Goal: Task Accomplishment & Management: Use online tool/utility

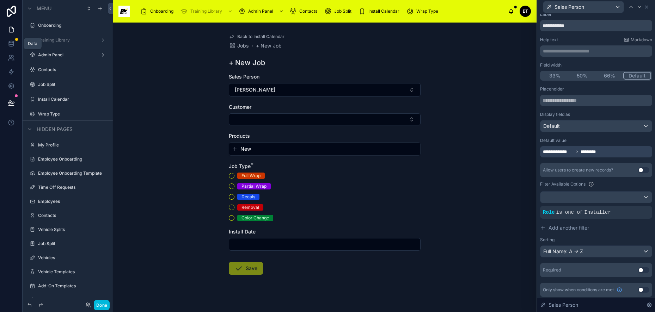
click at [13, 43] on icon at bounding box center [11, 42] width 5 height 2
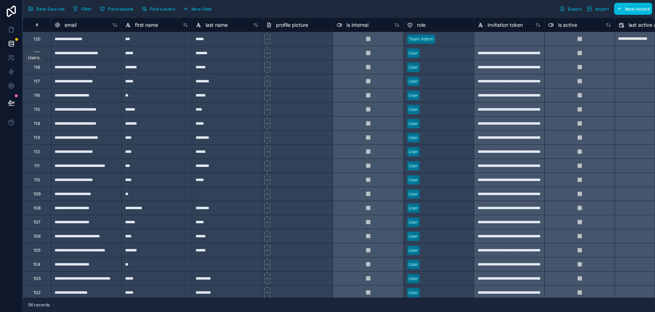
click at [11, 59] on icon at bounding box center [10, 60] width 4 height 2
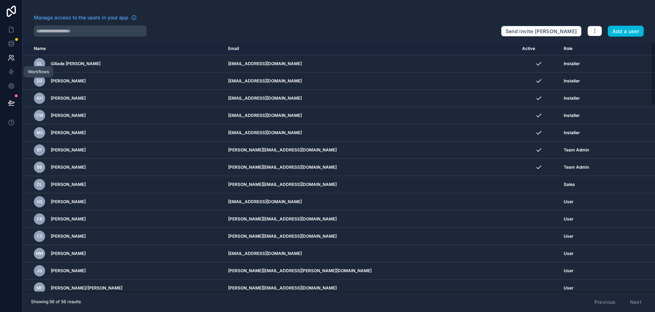
click at [9, 76] on link at bounding box center [11, 72] width 22 height 14
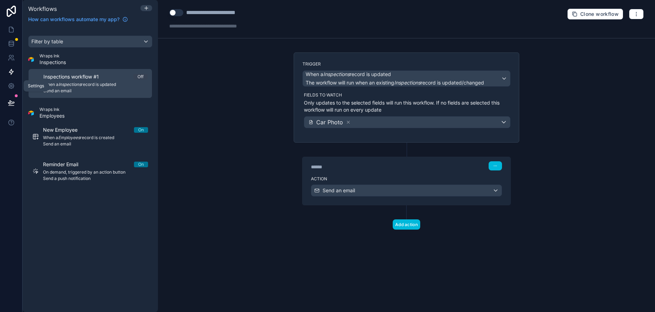
click at [12, 86] on icon at bounding box center [11, 85] width 7 height 7
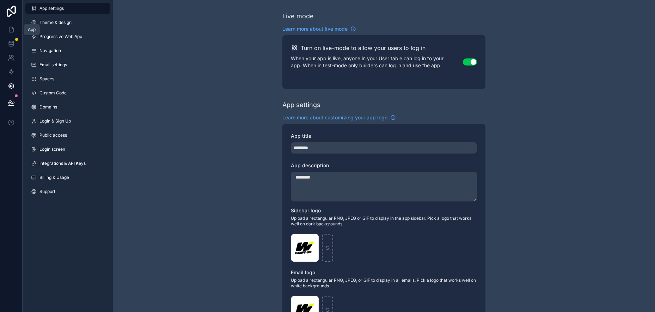
click at [11, 28] on icon at bounding box center [11, 29] width 7 height 7
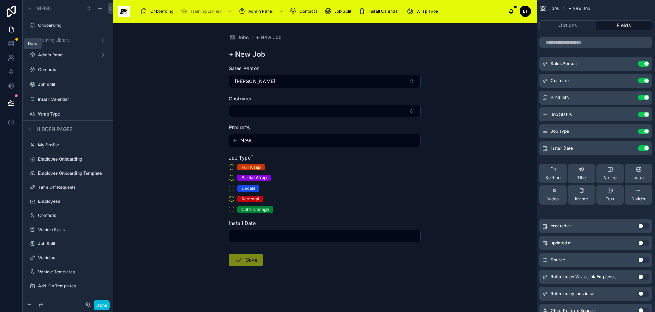
click at [13, 41] on icon at bounding box center [11, 43] width 7 height 7
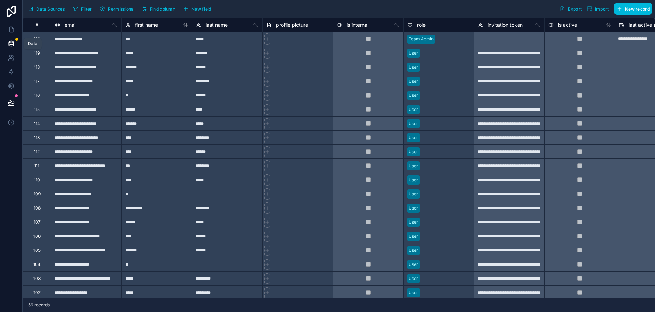
click at [10, 43] on icon at bounding box center [11, 43] width 7 height 7
click at [8, 26] on icon at bounding box center [11, 29] width 7 height 7
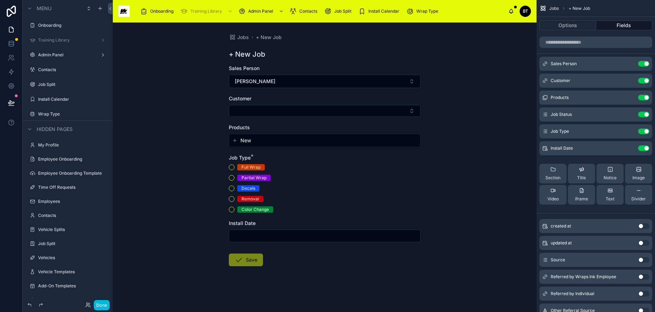
click at [49, 6] on span "Menu" at bounding box center [44, 8] width 15 height 7
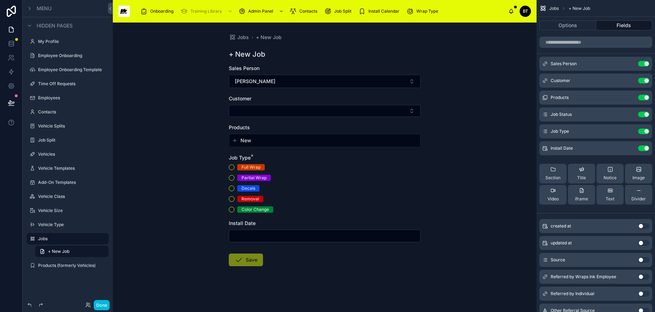
click at [49, 6] on span "Menu" at bounding box center [44, 8] width 15 height 7
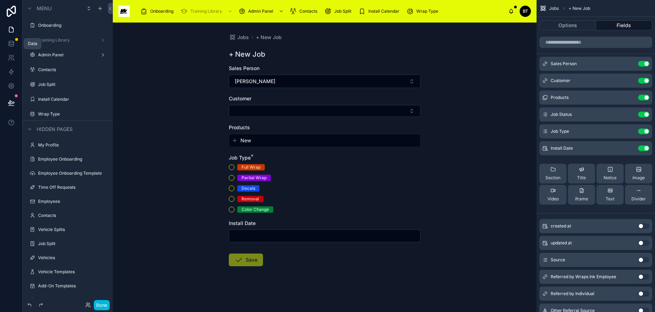
click at [13, 44] on icon at bounding box center [11, 43] width 5 height 3
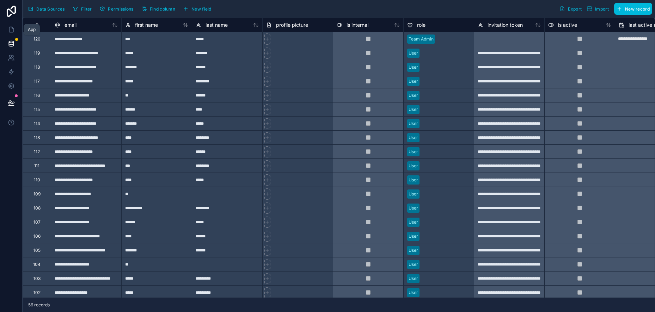
click at [13, 29] on icon at bounding box center [11, 29] width 4 height 5
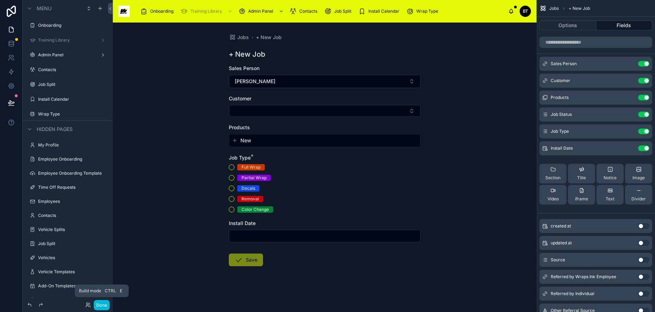
click at [100, 303] on button "Done" at bounding box center [102, 305] width 16 height 10
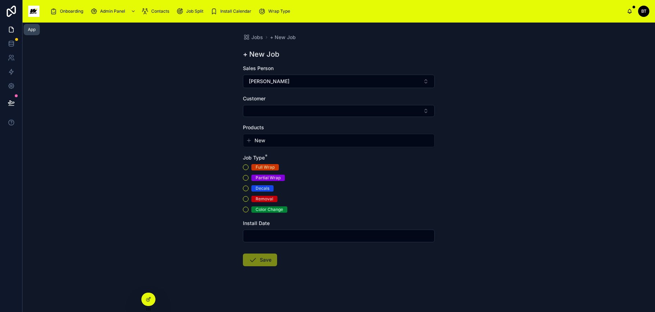
click at [13, 31] on icon at bounding box center [11, 29] width 4 height 5
click at [150, 295] on div at bounding box center [148, 299] width 14 height 13
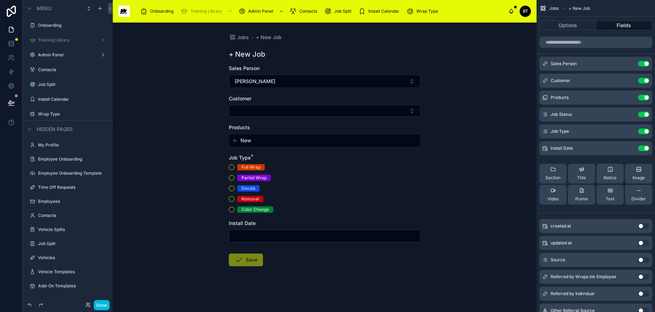
click at [52, 27] on label "Onboarding" at bounding box center [71, 26] width 66 height 6
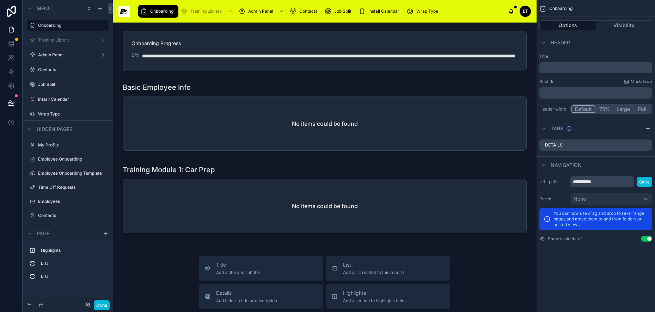
click at [51, 55] on label "Admin Panel" at bounding box center [66, 55] width 56 height 6
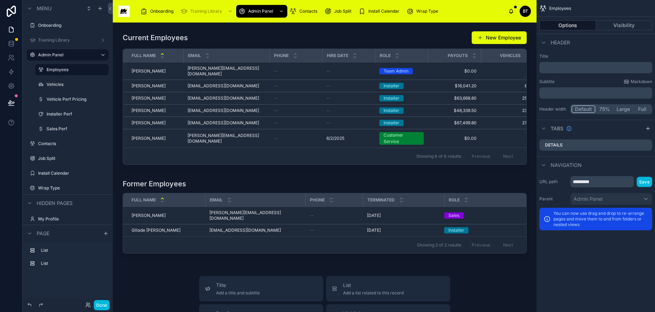
click at [9, 11] on icon at bounding box center [11, 11] width 14 height 11
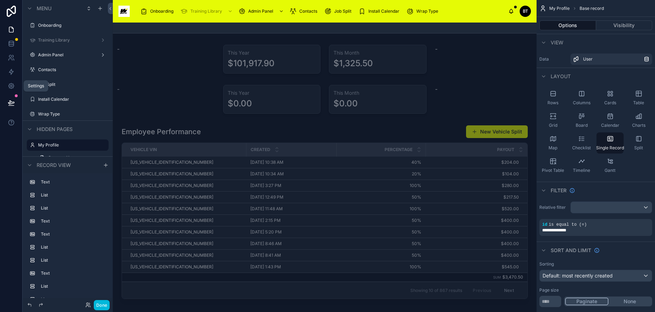
click at [12, 85] on icon at bounding box center [11, 86] width 2 height 2
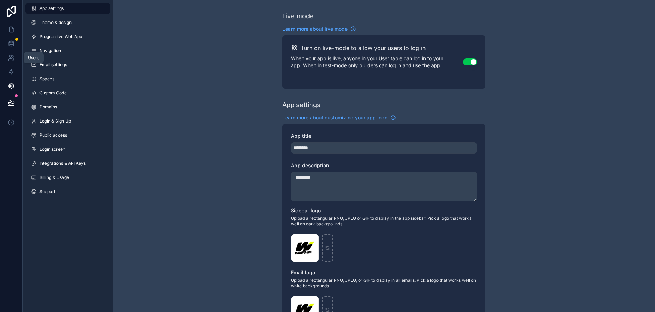
click at [13, 58] on icon at bounding box center [11, 57] width 7 height 7
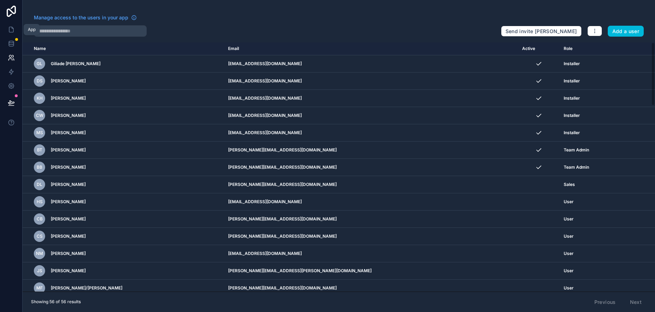
click at [10, 32] on icon at bounding box center [11, 29] width 4 height 5
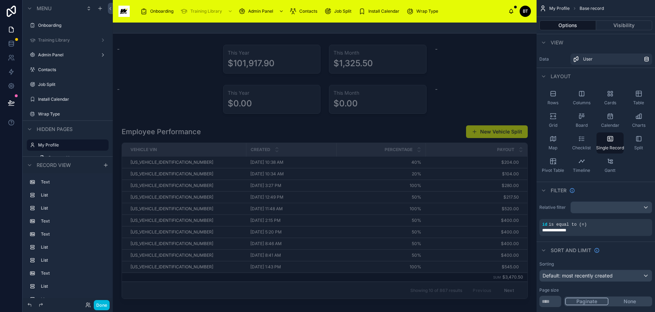
click at [29, 129] on icon "scrollable content" at bounding box center [29, 129] width 3 height 1
click at [29, 153] on icon "scrollable content" at bounding box center [30, 152] width 6 height 6
click at [29, 130] on icon "scrollable content" at bounding box center [30, 130] width 6 height 6
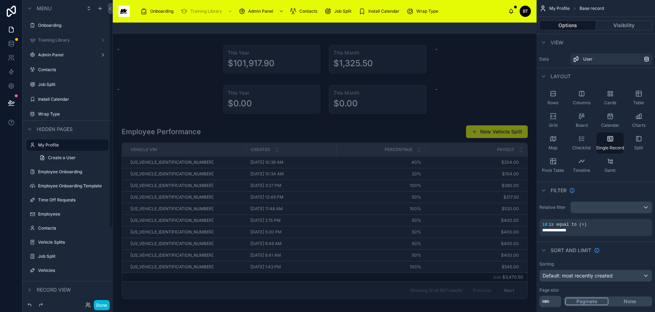
click at [124, 10] on img at bounding box center [123, 11] width 11 height 11
click at [16, 12] on icon at bounding box center [11, 11] width 9 height 11
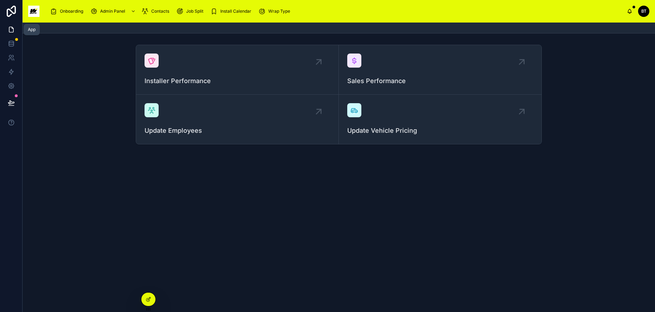
click at [13, 30] on icon at bounding box center [11, 29] width 7 height 7
click at [226, 11] on span "Install Calendar" at bounding box center [235, 11] width 31 height 6
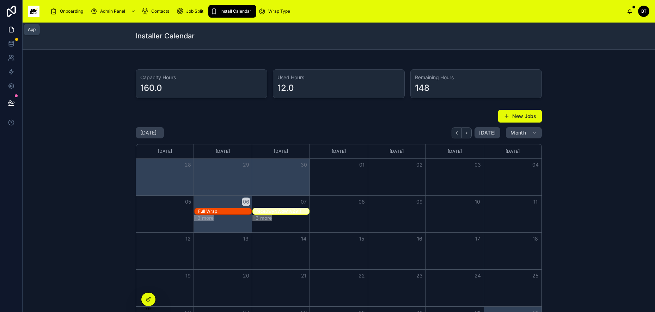
click at [11, 29] on icon at bounding box center [11, 29] width 7 height 7
click at [32, 12] on img at bounding box center [33, 11] width 11 height 11
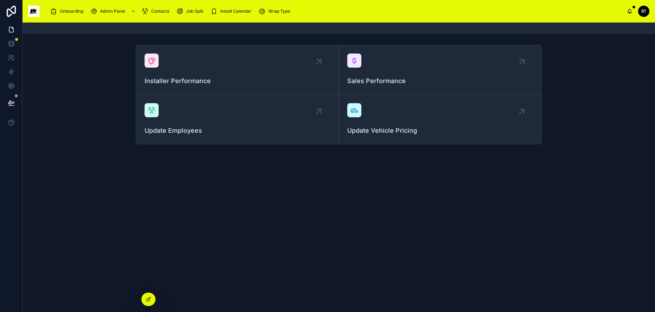
click at [0, 0] on div at bounding box center [0, 0] width 0 height 0
click at [148, 296] on div at bounding box center [148, 299] width 14 height 13
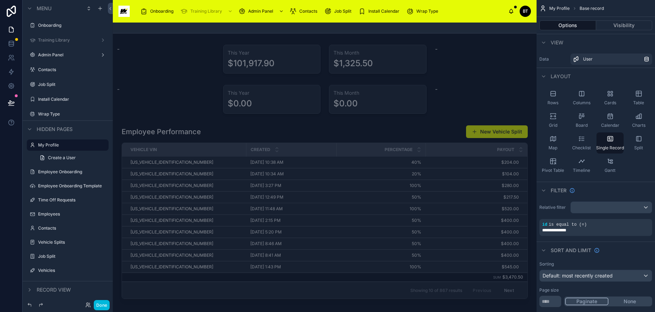
click at [120, 12] on img at bounding box center [123, 11] width 11 height 11
click at [45, 9] on span "Menu" at bounding box center [44, 8] width 15 height 7
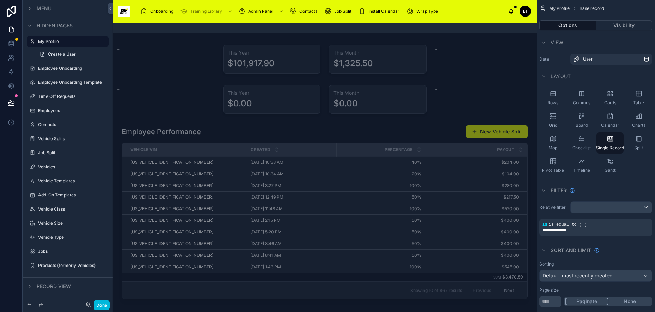
click at [11, 14] on icon at bounding box center [11, 11] width 9 height 11
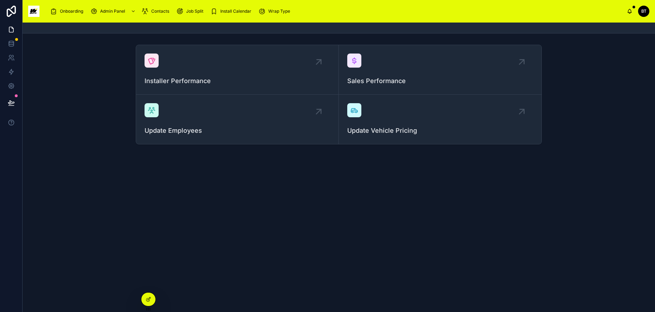
click at [65, 9] on span "Onboarding" at bounding box center [71, 11] width 23 height 6
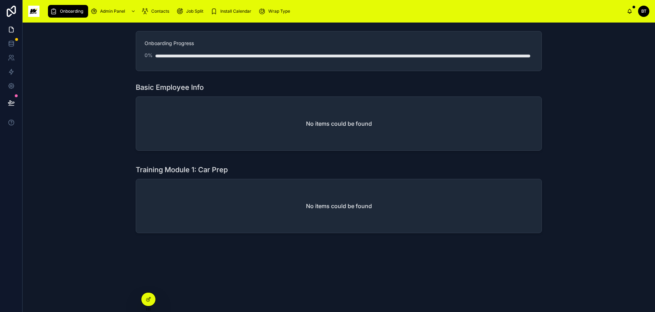
click at [39, 9] on div "Onboarding Admin Panel Contacts Job Split Install Calendar Wrap Type BT Brent T…" at bounding box center [339, 11] width 632 height 23
click at [36, 9] on img at bounding box center [33, 11] width 11 height 11
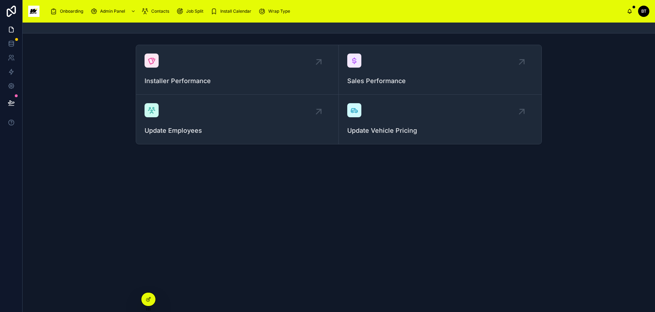
click at [36, 9] on img at bounding box center [33, 11] width 11 height 11
click at [151, 299] on icon at bounding box center [149, 300] width 6 height 6
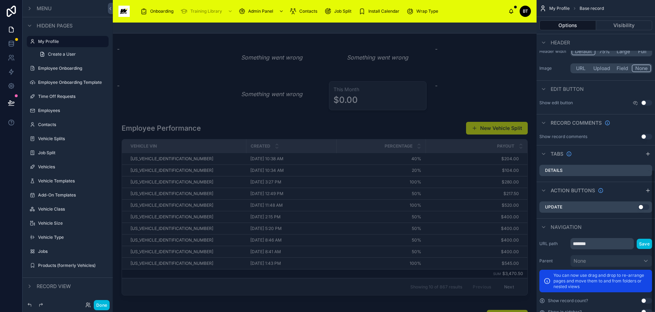
scroll to position [371, 0]
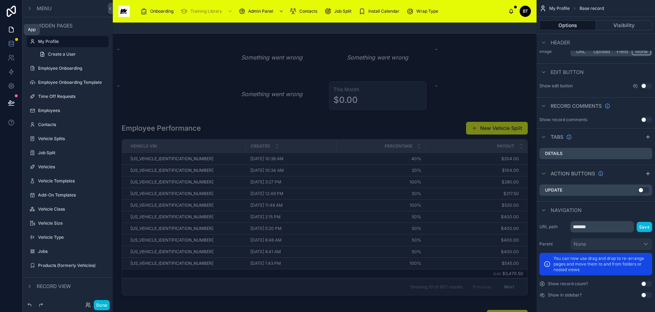
click at [13, 30] on icon at bounding box center [11, 29] width 7 height 7
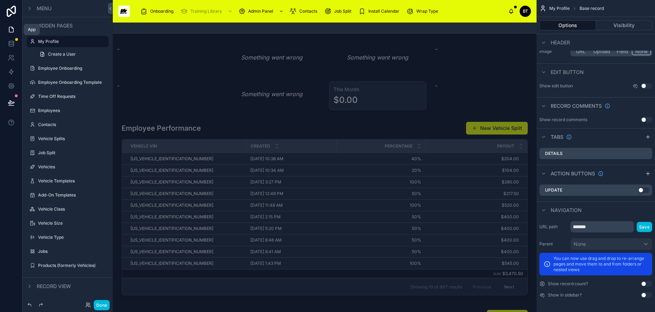
click at [13, 29] on icon at bounding box center [11, 29] width 7 height 7
click at [29, 8] on icon "scrollable content" at bounding box center [30, 9] width 6 height 6
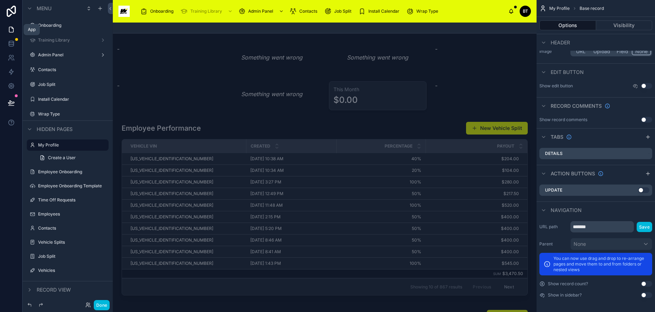
click at [13, 31] on icon at bounding box center [11, 29] width 7 height 7
click at [13, 46] on icon at bounding box center [11, 45] width 5 height 3
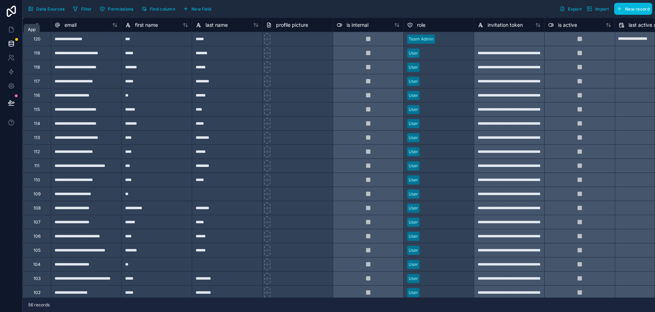
click at [12, 27] on icon at bounding box center [11, 29] width 7 height 7
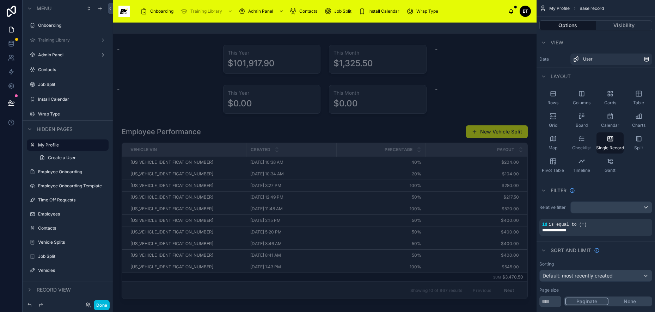
click at [42, 9] on span "Menu" at bounding box center [44, 8] width 15 height 7
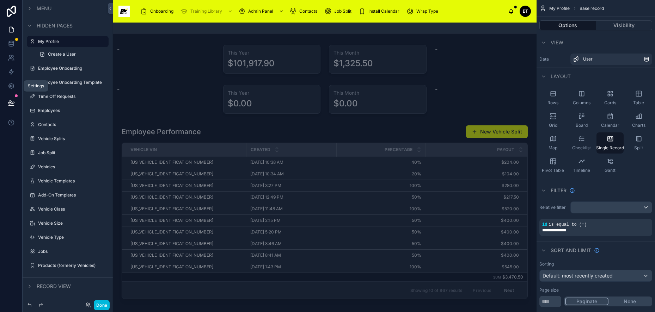
click at [11, 86] on icon at bounding box center [11, 86] width 2 height 2
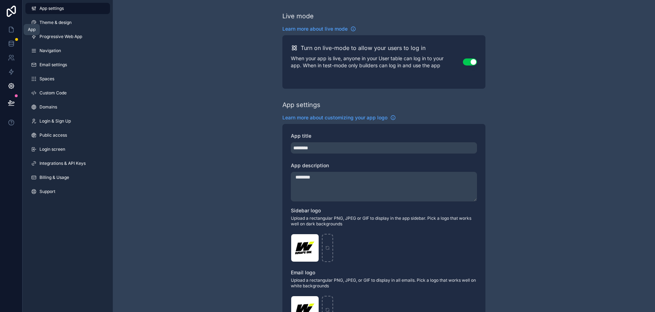
click at [13, 29] on icon at bounding box center [11, 29] width 4 height 5
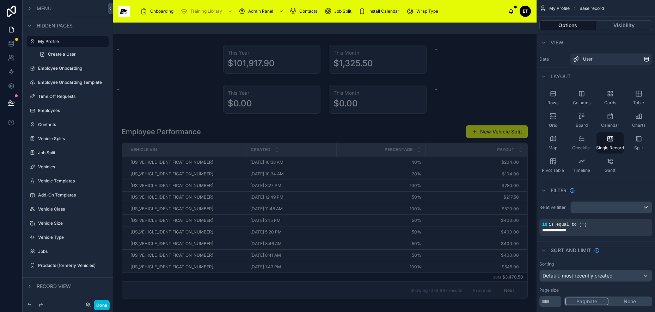
click at [64, 42] on label "My Profile" at bounding box center [71, 42] width 66 height 6
click at [30, 24] on icon "scrollable content" at bounding box center [30, 26] width 6 height 6
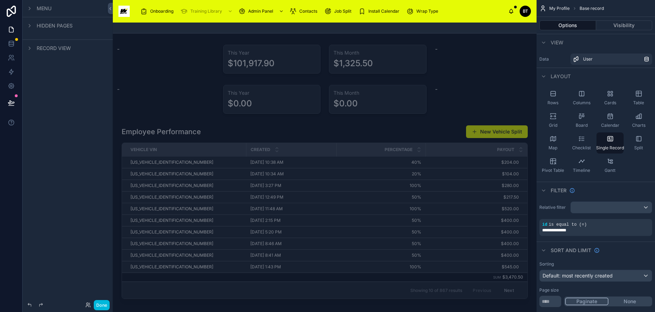
click at [43, 10] on span "Menu" at bounding box center [44, 8] width 15 height 7
click at [31, 131] on icon "scrollable content" at bounding box center [30, 130] width 6 height 6
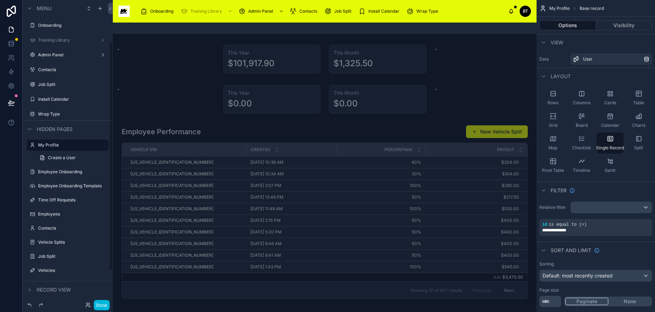
scroll to position [72, 0]
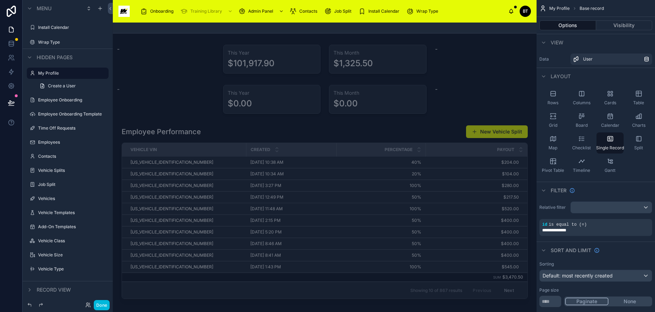
click at [422, 10] on span "Wrap Type" at bounding box center [427, 11] width 22 height 6
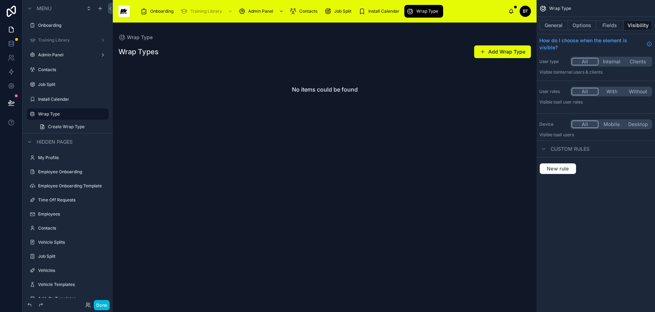
click at [379, 10] on span "Install Calendar" at bounding box center [383, 11] width 31 height 6
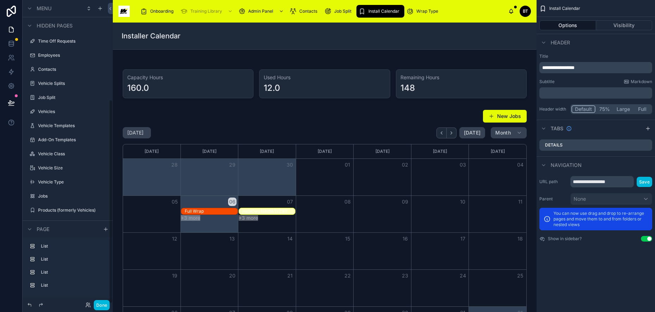
scroll to position [148, 0]
click at [60, 196] on label "Jobs" at bounding box center [71, 195] width 66 height 6
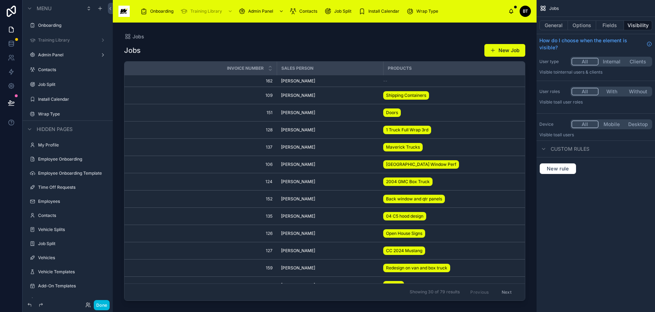
click at [0, 0] on div "scrollable content" at bounding box center [0, 0] width 0 height 0
click at [54, 54] on label "Admin Panel" at bounding box center [66, 55] width 56 height 6
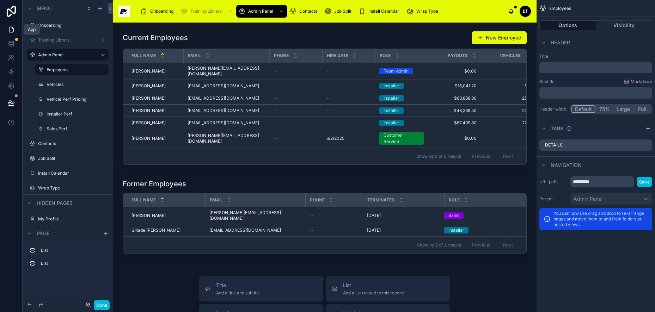
click at [9, 29] on icon at bounding box center [11, 29] width 4 height 5
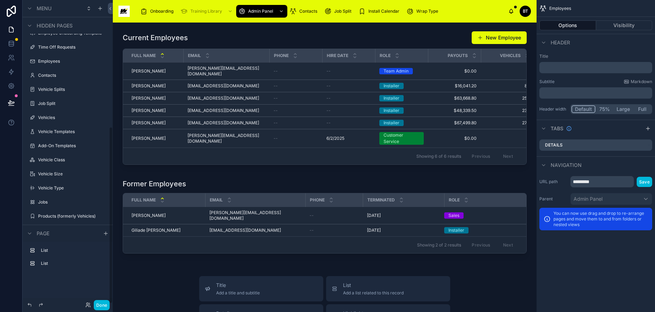
scroll to position [218, 0]
click at [31, 233] on icon "scrollable content" at bounding box center [29, 233] width 3 height 1
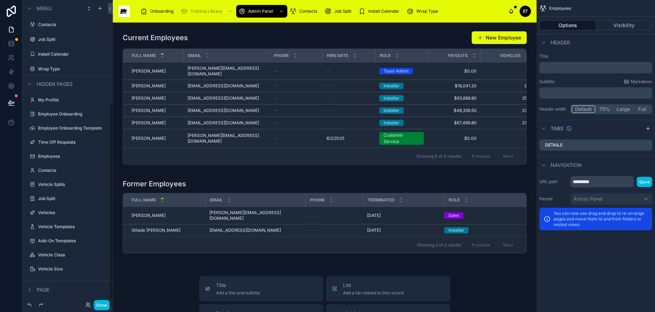
scroll to position [0, 0]
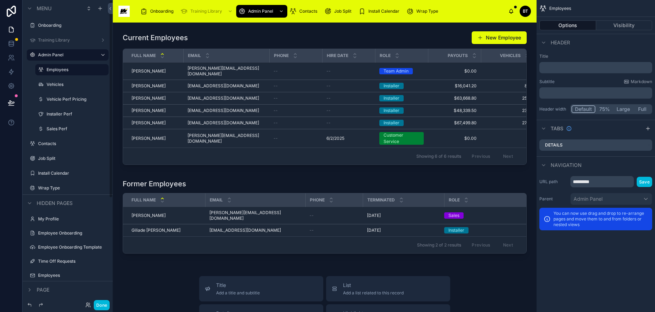
click at [13, 10] on icon at bounding box center [11, 11] width 14 height 11
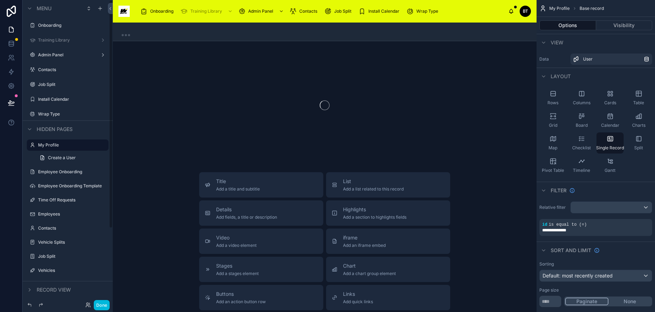
click at [17, 11] on icon at bounding box center [11, 11] width 14 height 11
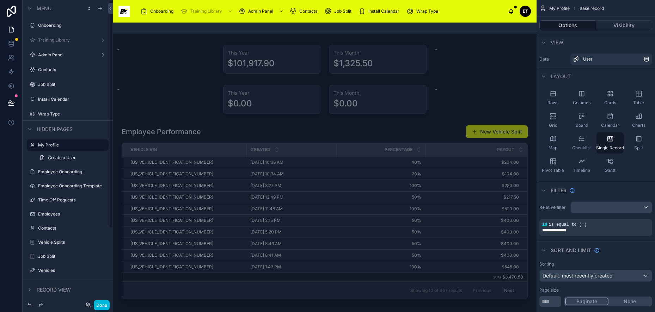
click at [12, 6] on icon at bounding box center [11, 11] width 14 height 11
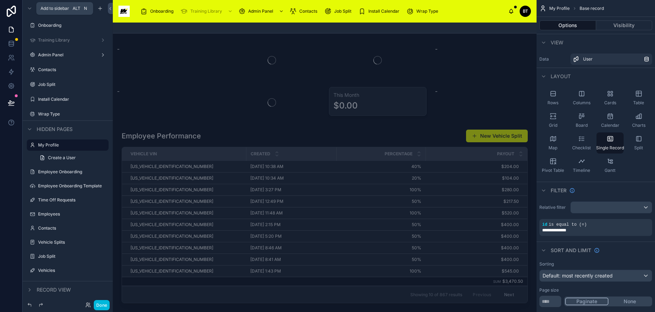
click at [100, 9] on icon "scrollable content" at bounding box center [100, 8] width 0 height 3
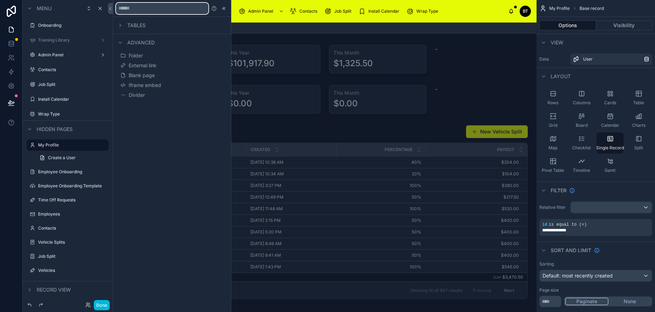
click at [140, 10] on input "text" at bounding box center [162, 8] width 92 height 11
type input "**********"
click at [193, 10] on input "**********" at bounding box center [162, 8] width 92 height 11
click at [122, 25] on icon at bounding box center [120, 26] width 6 height 6
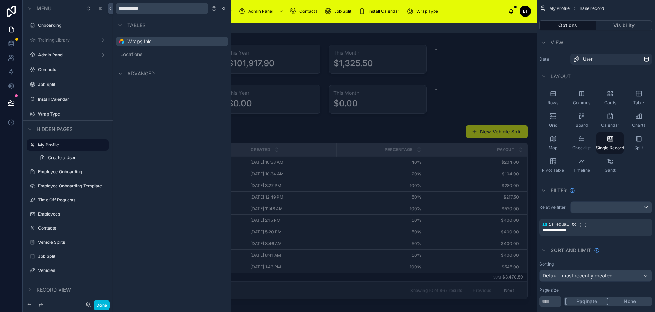
click at [131, 41] on span "Wraps Ink" at bounding box center [139, 41] width 24 height 7
click at [122, 73] on icon at bounding box center [120, 73] width 3 height 1
click at [122, 73] on icon at bounding box center [120, 74] width 6 height 6
click at [131, 56] on span "Locations" at bounding box center [131, 54] width 22 height 7
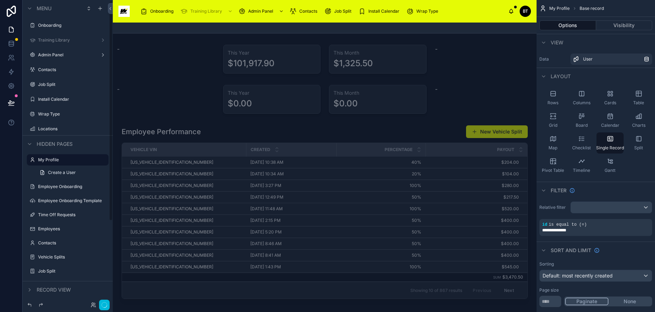
scroll to position [1, 0]
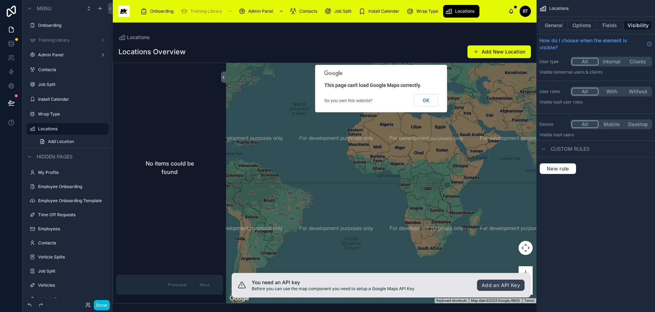
click at [0, 0] on icon "scrollable content" at bounding box center [0, 0] width 0 height 0
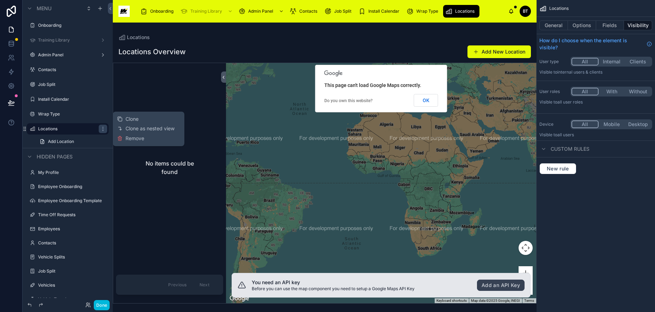
click at [120, 139] on icon at bounding box center [120, 139] width 6 height 6
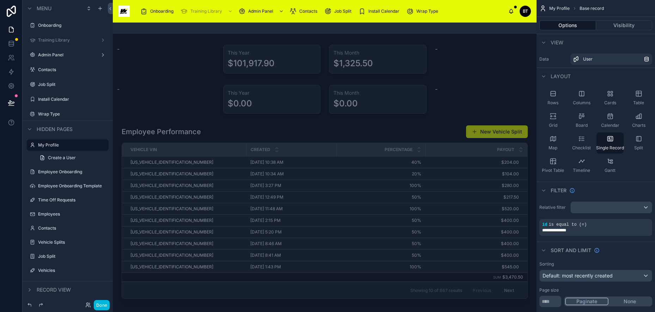
click at [27, 6] on icon "scrollable content" at bounding box center [30, 9] width 6 height 6
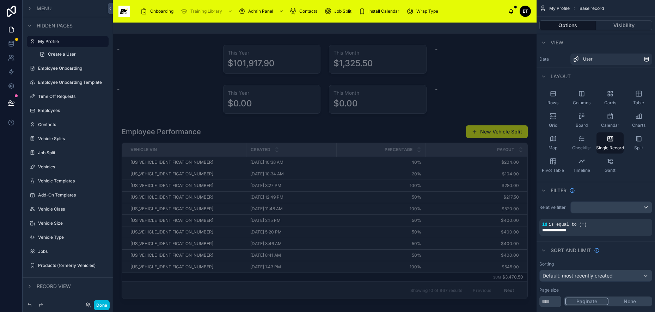
click at [93, 8] on div "Menu" at bounding box center [68, 8] width 90 height 17
click at [109, 8] on icon at bounding box center [110, 8] width 5 height 5
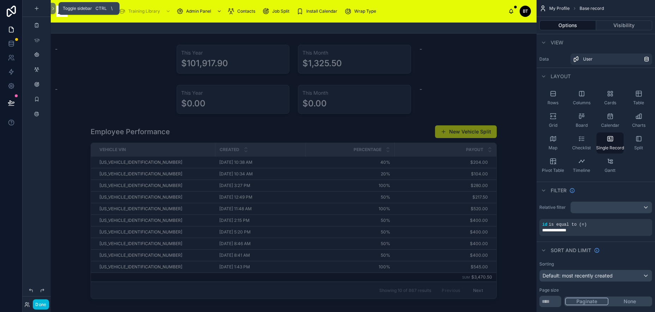
click at [54, 9] on icon at bounding box center [53, 8] width 5 height 5
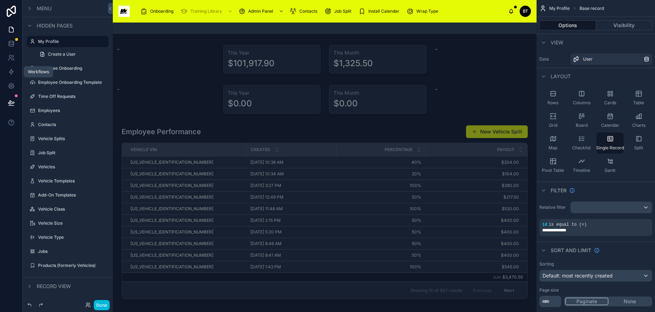
click at [14, 73] on icon at bounding box center [11, 71] width 7 height 7
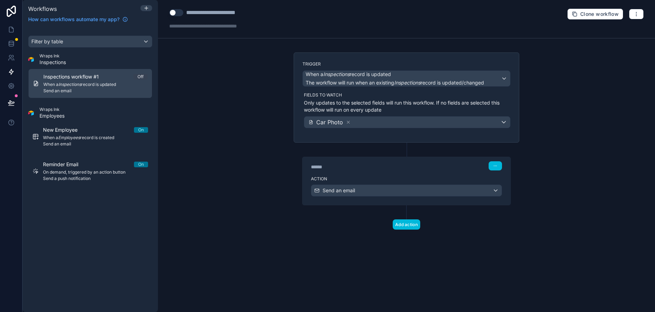
click at [220, 174] on div "**********" at bounding box center [406, 156] width 497 height 312
click at [148, 7] on icon at bounding box center [146, 8] width 6 height 6
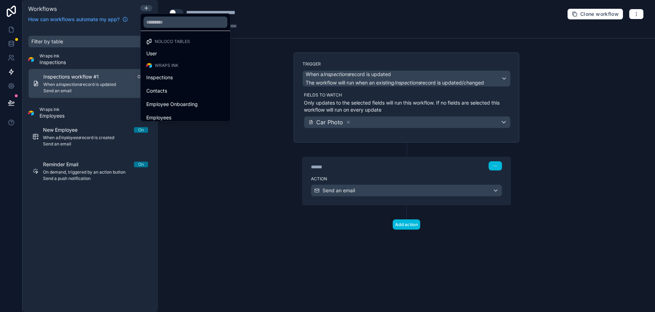
click at [167, 63] on span "Wraps Ink" at bounding box center [167, 66] width 24 height 6
click at [168, 40] on span "Noloco tables" at bounding box center [172, 42] width 35 height 6
click at [193, 148] on div at bounding box center [327, 156] width 655 height 312
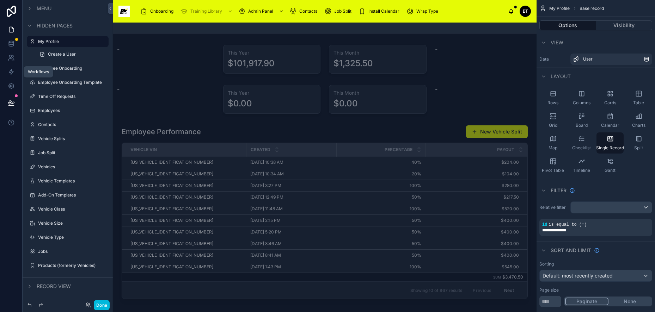
click at [10, 67] on link at bounding box center [11, 72] width 22 height 14
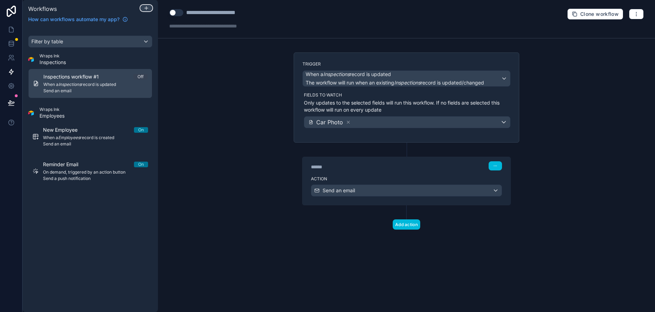
click at [149, 7] on div at bounding box center [146, 8] width 11 height 6
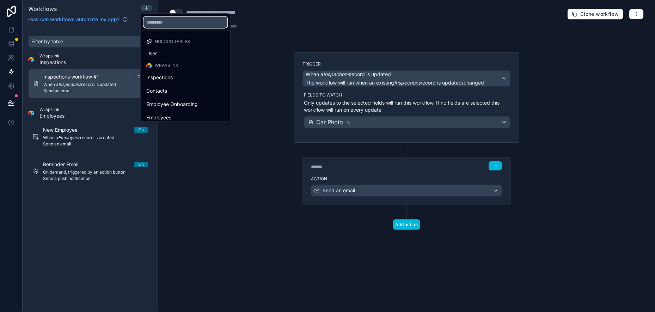
click at [156, 22] on input "text" at bounding box center [185, 22] width 84 height 11
click at [136, 216] on div at bounding box center [327, 156] width 655 height 312
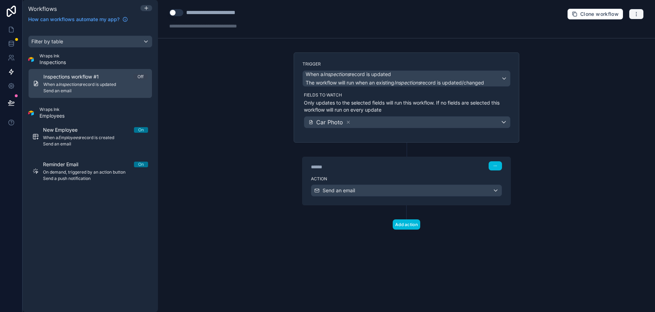
click at [634, 13] on icon "button" at bounding box center [636, 14] width 6 height 6
click at [602, 101] on div "**********" at bounding box center [406, 156] width 497 height 312
click at [146, 7] on icon at bounding box center [146, 7] width 0 height 3
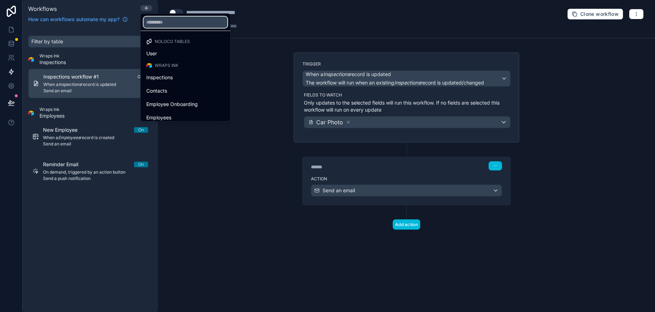
click at [169, 25] on input "text" at bounding box center [185, 22] width 84 height 11
click at [102, 228] on div at bounding box center [327, 156] width 655 height 312
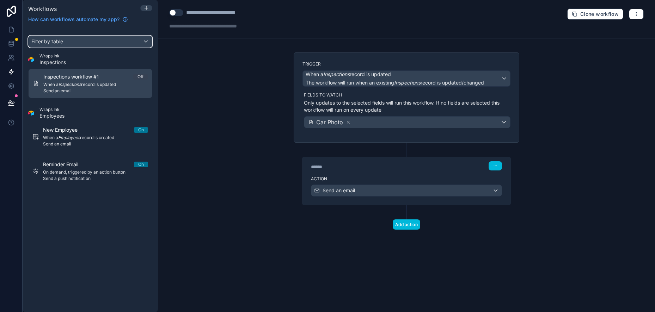
click at [127, 40] on div "Filter by table" at bounding box center [90, 41] width 123 height 11
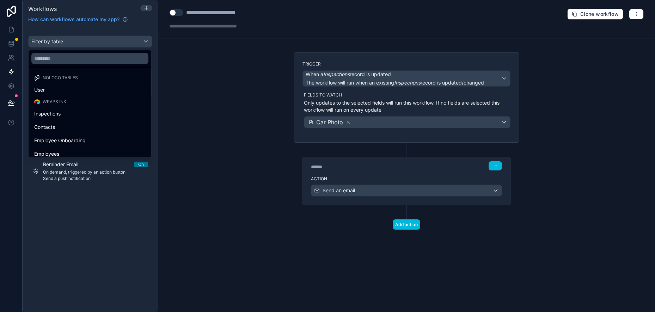
click at [80, 260] on div "scrollable content" at bounding box center [327, 156] width 655 height 312
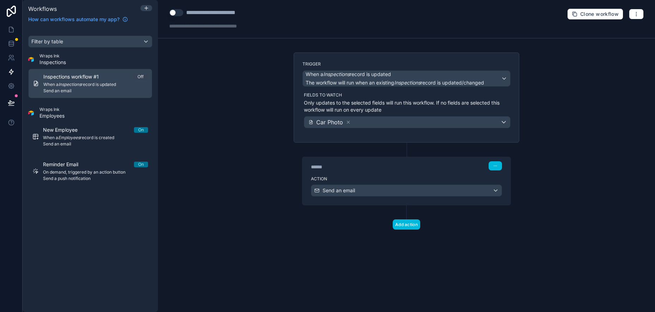
click at [69, 21] on span "How can workflows automate my app?" at bounding box center [73, 19] width 91 height 7
click at [146, 8] on icon at bounding box center [146, 8] width 6 height 6
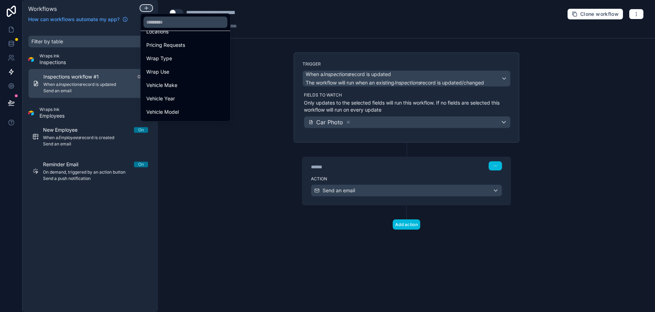
scroll to position [272, 0]
click at [132, 212] on div at bounding box center [327, 156] width 655 height 312
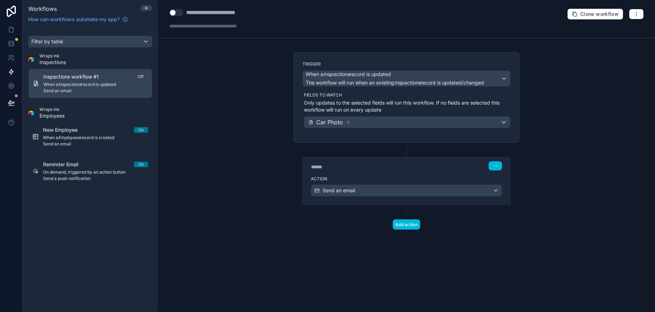
click at [176, 10] on button "Use setting" at bounding box center [176, 12] width 14 height 7
click at [178, 10] on button "Use setting" at bounding box center [176, 12] width 14 height 7
drag, startPoint x: 45, startPoint y: 223, endPoint x: 74, endPoint y: 258, distance: 45.0
click at [74, 258] on div "Filter by table Wraps Ink Inspections Inspections workflow #1 Off When a Inspec…" at bounding box center [90, 169] width 135 height 285
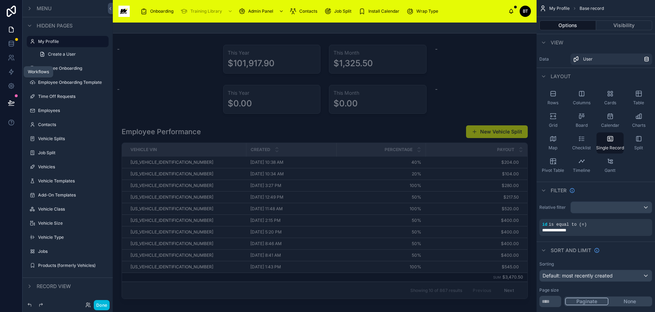
click at [11, 70] on icon at bounding box center [11, 71] width 7 height 7
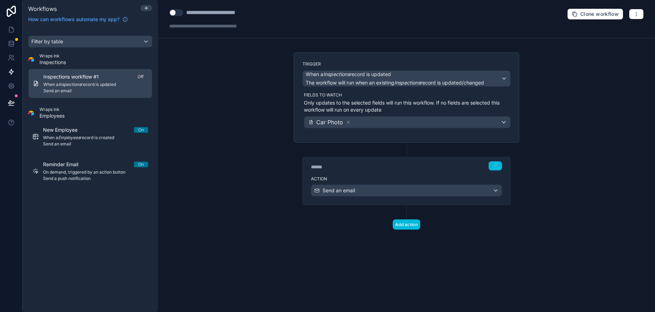
click at [54, 60] on span "Inspections" at bounding box center [52, 62] width 26 height 7
click at [148, 8] on icon at bounding box center [145, 8] width 3 height 0
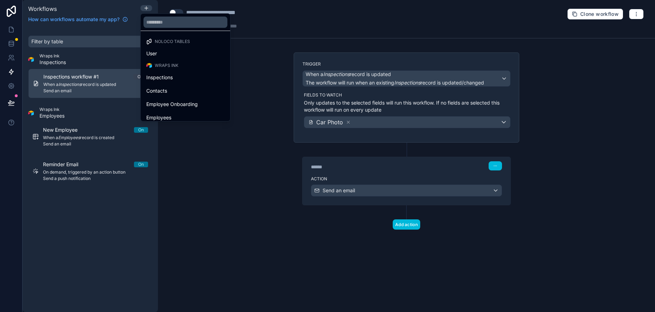
click at [154, 51] on span "User" at bounding box center [151, 53] width 11 height 8
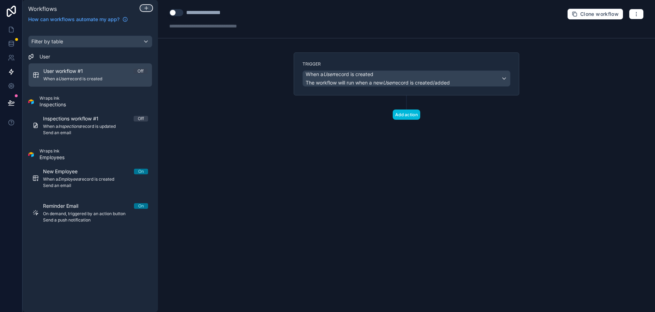
click at [144, 9] on icon at bounding box center [146, 8] width 6 height 6
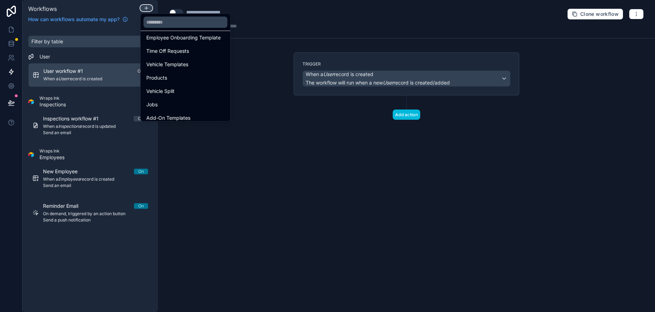
scroll to position [106, 0]
click at [84, 43] on div at bounding box center [327, 156] width 655 height 312
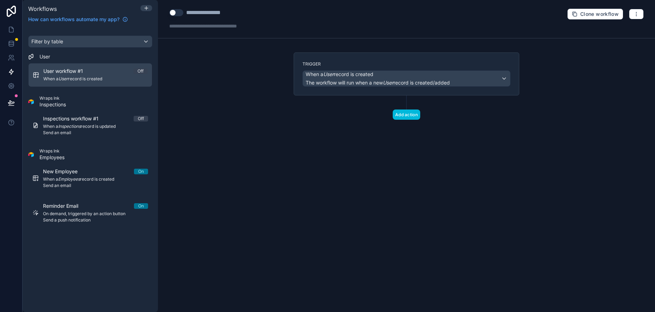
click at [86, 70] on span "User workflow #1" at bounding box center [67, 71] width 48 height 7
click at [75, 71] on span "User workflow #1" at bounding box center [67, 71] width 48 height 7
click at [333, 66] on label "Trigger" at bounding box center [406, 64] width 208 height 6
click at [218, 14] on div "**********" at bounding box center [212, 12] width 52 height 8
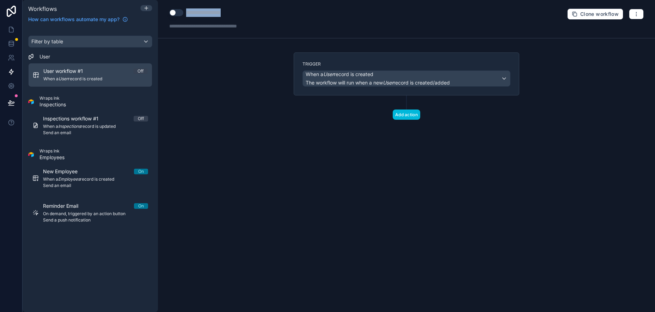
drag, startPoint x: 232, startPoint y: 13, endPoint x: 186, endPoint y: 13, distance: 45.8
click at [186, 13] on div "**********" at bounding box center [212, 12] width 52 height 8
type div "**********"
click at [213, 80] on div "**********" at bounding box center [406, 156] width 497 height 312
click at [148, 7] on icon at bounding box center [146, 8] width 6 height 6
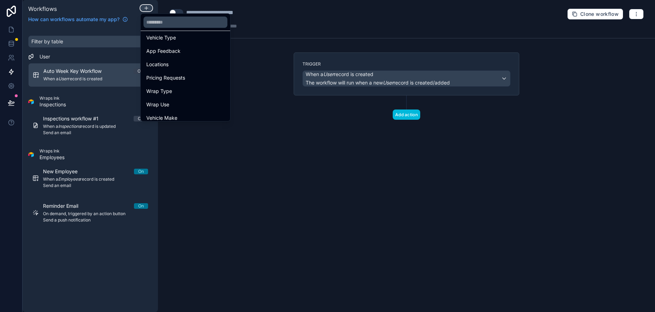
scroll to position [272, 0]
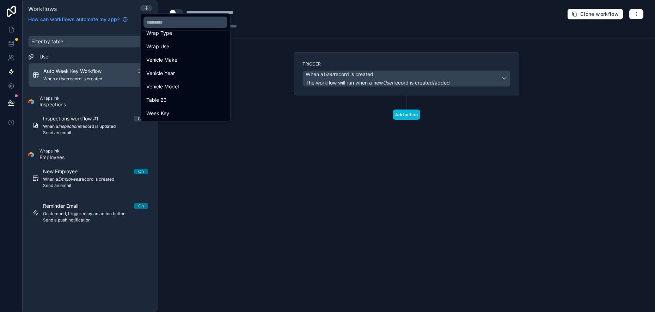
click at [184, 112] on div "Week Key" at bounding box center [185, 113] width 78 height 8
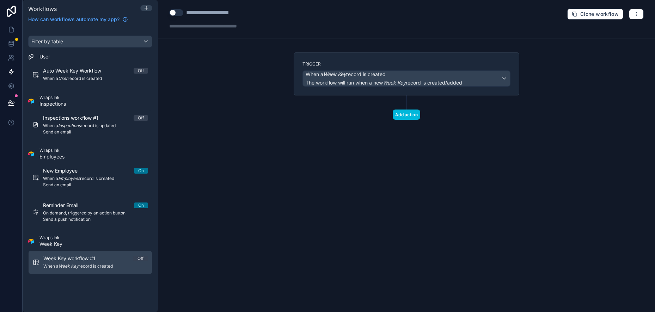
click at [115, 261] on div "Week Key workflow #1 Off" at bounding box center [95, 258] width 104 height 7
click at [641, 15] on button "button" at bounding box center [636, 14] width 15 height 11
click at [613, 56] on button "Delete workflow" at bounding box center [611, 53] width 51 height 11
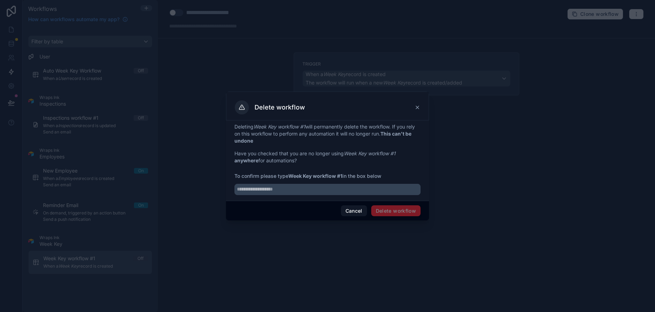
click at [389, 213] on span "Delete workflow" at bounding box center [395, 210] width 49 height 11
click at [302, 190] on input "text" at bounding box center [327, 189] width 186 height 11
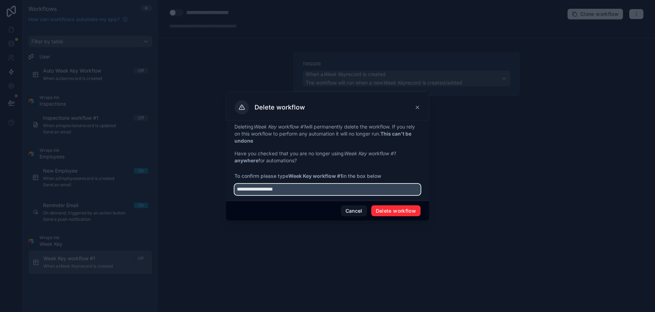
type input "**********"
click at [386, 209] on button "Delete workflow" at bounding box center [395, 210] width 49 height 11
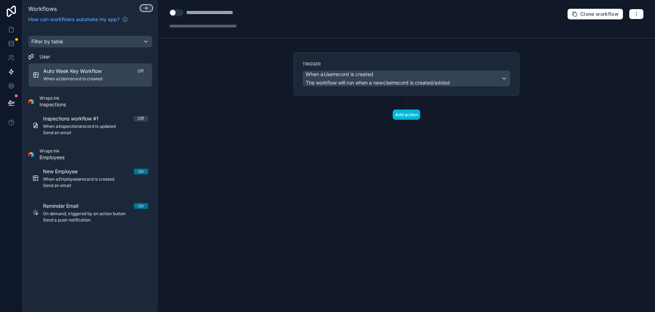
click at [145, 9] on icon at bounding box center [146, 8] width 6 height 6
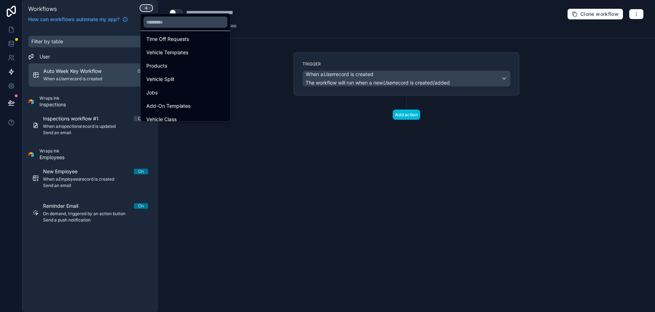
scroll to position [106, 0]
click at [147, 7] on div at bounding box center [327, 156] width 655 height 312
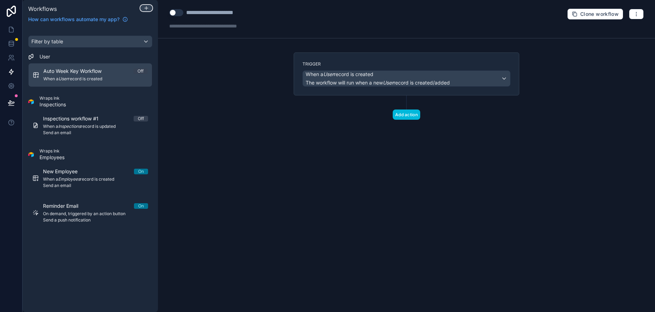
click at [142, 5] on button at bounding box center [146, 8] width 12 height 6
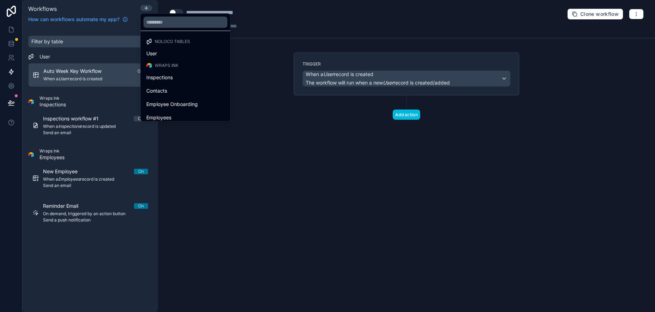
click at [131, 7] on div at bounding box center [327, 156] width 655 height 312
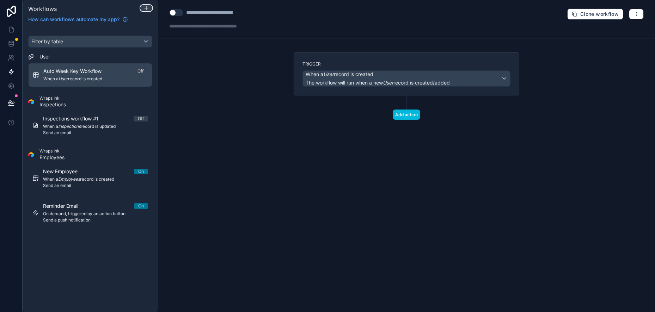
click at [148, 8] on icon at bounding box center [145, 8] width 3 height 0
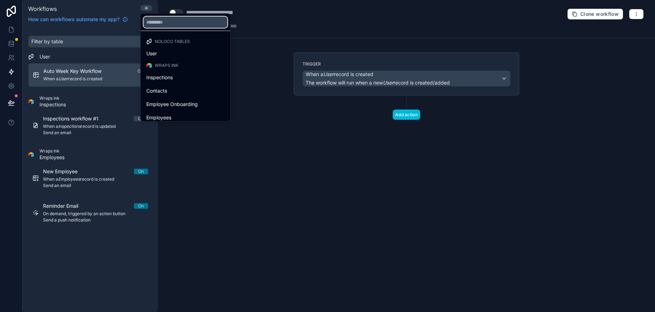
click at [171, 21] on input "text" at bounding box center [185, 22] width 84 height 11
click at [124, 10] on div at bounding box center [327, 156] width 655 height 312
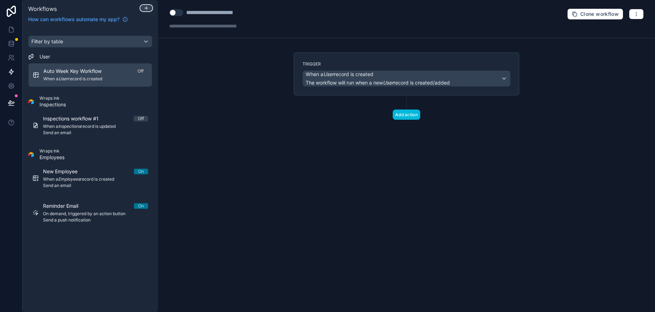
click at [144, 8] on icon at bounding box center [146, 8] width 6 height 6
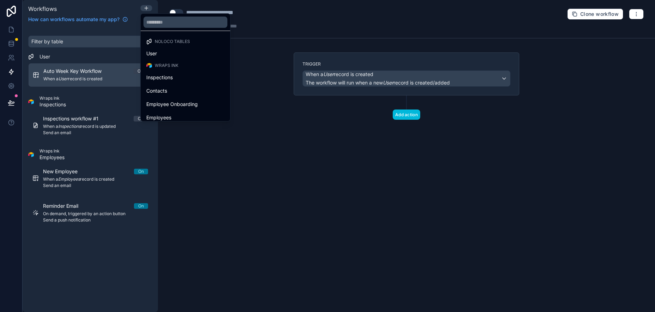
click at [132, 8] on div at bounding box center [327, 156] width 655 height 312
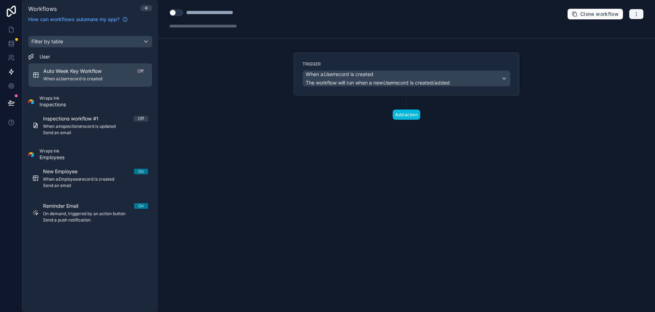
click at [638, 14] on icon "button" at bounding box center [636, 14] width 6 height 6
click at [441, 19] on div "**********" at bounding box center [406, 19] width 497 height 38
click at [50, 8] on span "Workflows" at bounding box center [42, 8] width 29 height 7
click at [144, 9] on icon at bounding box center [146, 8] width 6 height 6
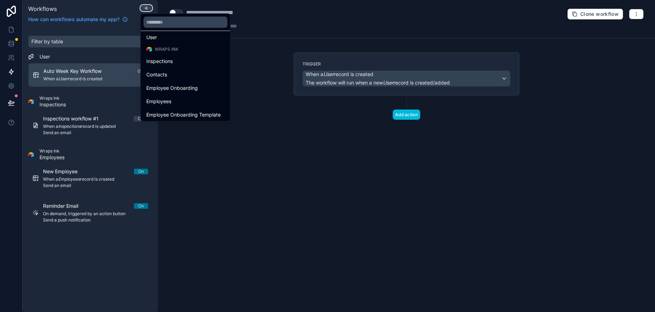
scroll to position [0, 0]
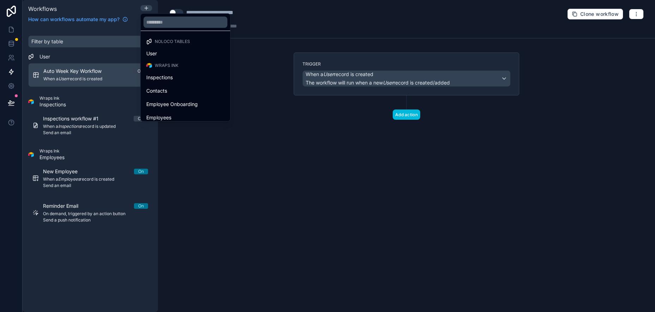
click at [94, 26] on div at bounding box center [327, 156] width 655 height 312
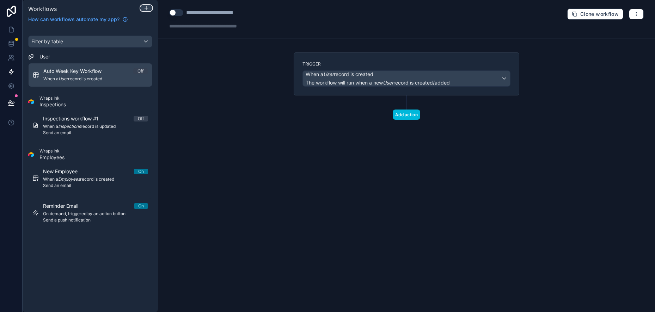
click at [147, 7] on icon at bounding box center [146, 8] width 6 height 6
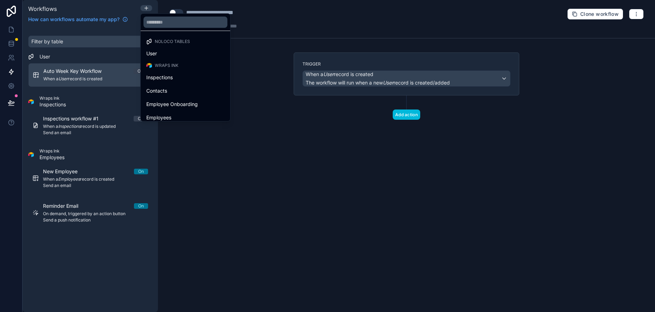
click at [103, 29] on div at bounding box center [327, 156] width 655 height 312
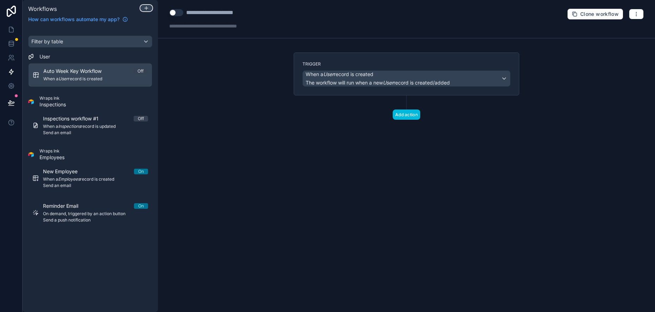
click at [144, 6] on icon at bounding box center [146, 8] width 6 height 6
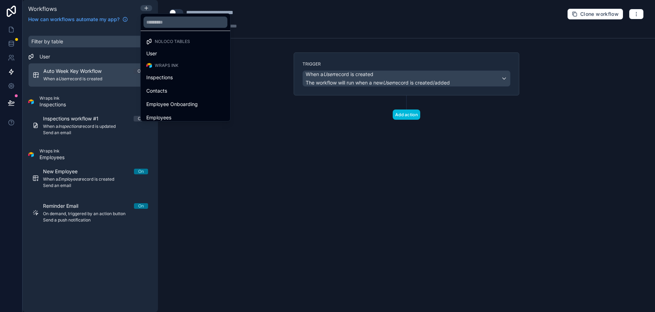
click at [163, 64] on span "Wraps Ink" at bounding box center [167, 66] width 24 height 6
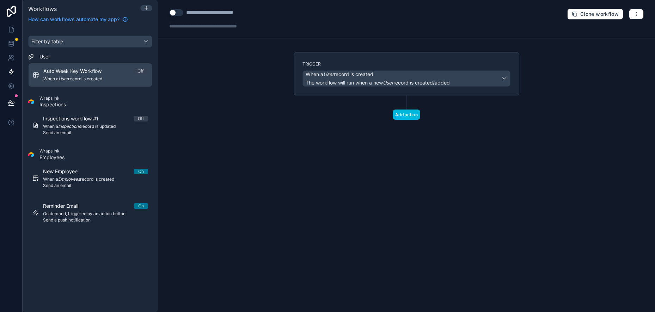
click at [9, 11] on icon at bounding box center [11, 11] width 14 height 11
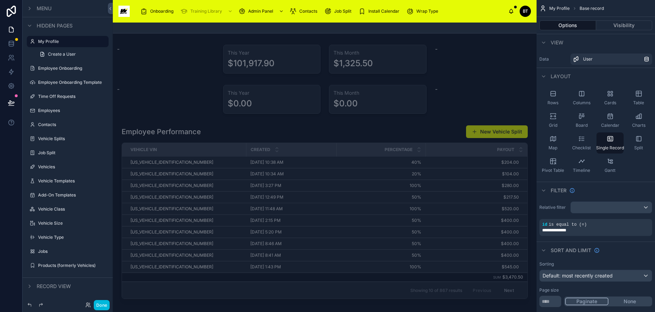
click at [30, 10] on icon "scrollable content" at bounding box center [30, 9] width 6 height 6
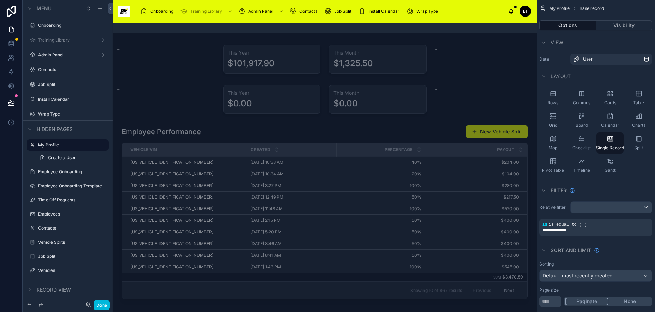
click at [0, 0] on icon "scrollable content" at bounding box center [0, 0] width 0 height 0
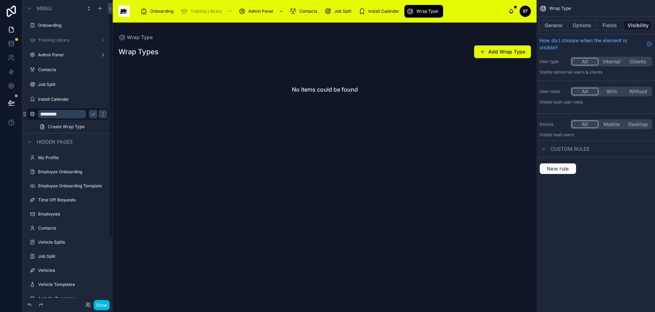
click at [104, 112] on icon "scrollable content" at bounding box center [103, 114] width 6 height 6
click at [125, 122] on span "Remove" at bounding box center [134, 123] width 19 height 7
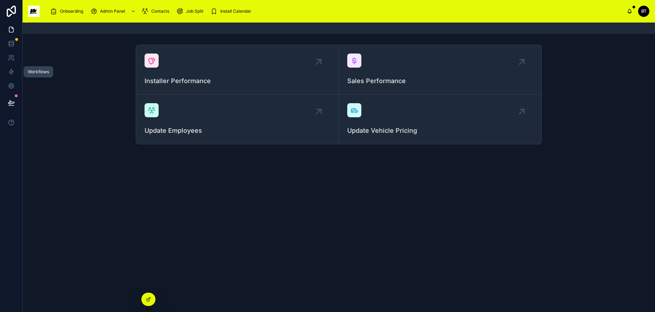
click at [11, 75] on link at bounding box center [11, 72] width 22 height 14
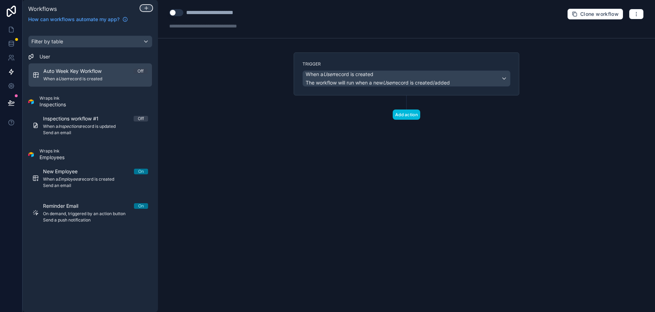
click at [145, 6] on icon at bounding box center [146, 8] width 6 height 6
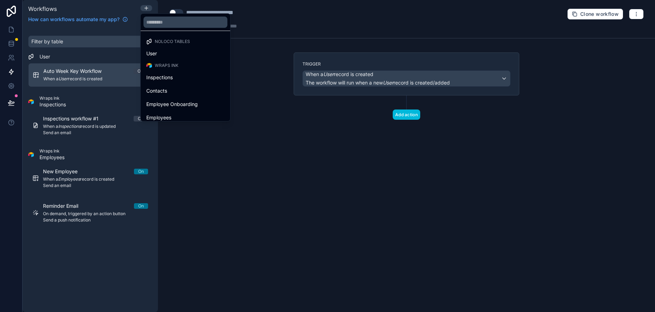
click at [169, 63] on span "Wraps Ink" at bounding box center [167, 66] width 24 height 6
click at [112, 8] on div at bounding box center [327, 156] width 655 height 312
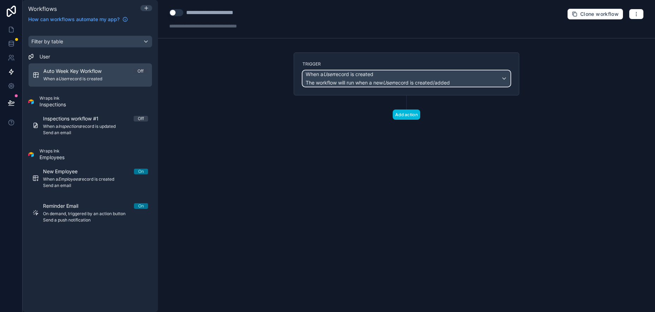
click at [501, 82] on div "When a User record is created The workflow will run when a new User record is c…" at bounding box center [406, 79] width 207 height 16
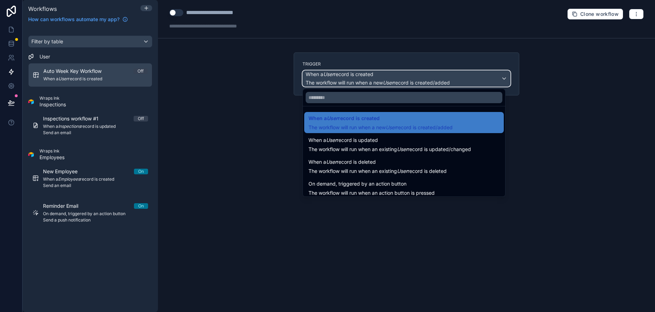
scroll to position [25, 0]
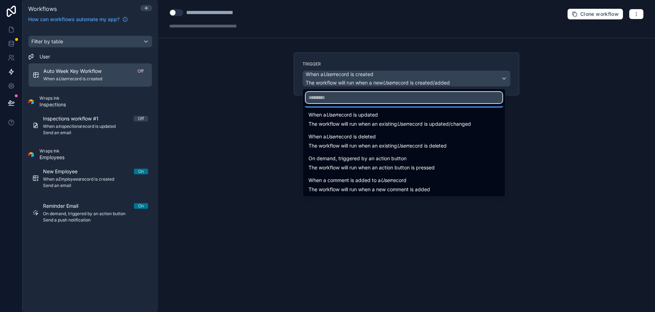
click at [375, 99] on input "text" at bounding box center [404, 97] width 197 height 11
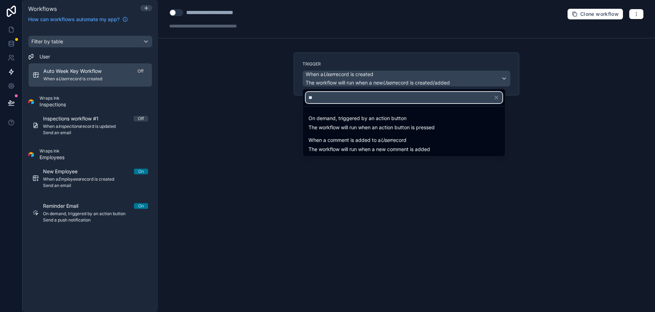
scroll to position [0, 0]
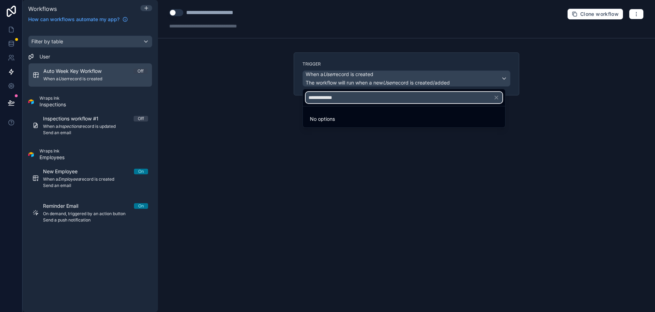
type input "**********"
click at [474, 78] on div at bounding box center [327, 156] width 655 height 312
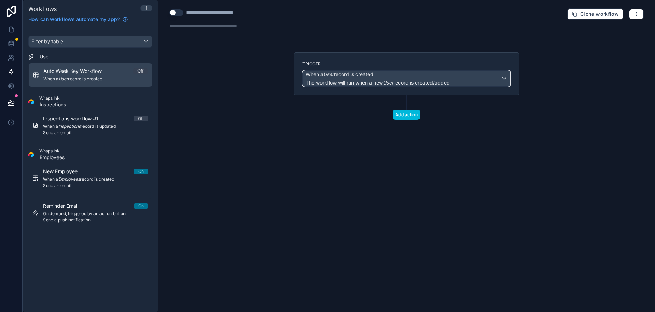
click at [474, 78] on div "When a User record is created The workflow will run when a new User record is c…" at bounding box center [406, 79] width 207 height 16
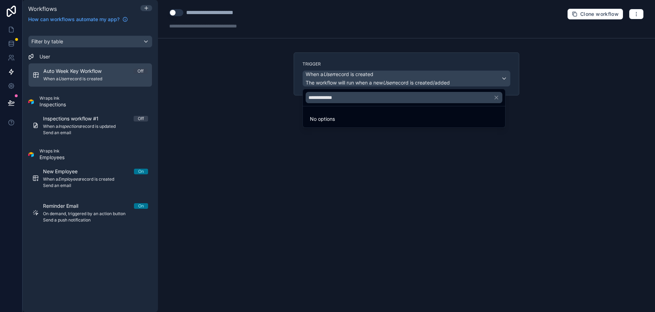
click at [474, 78] on div at bounding box center [327, 156] width 655 height 312
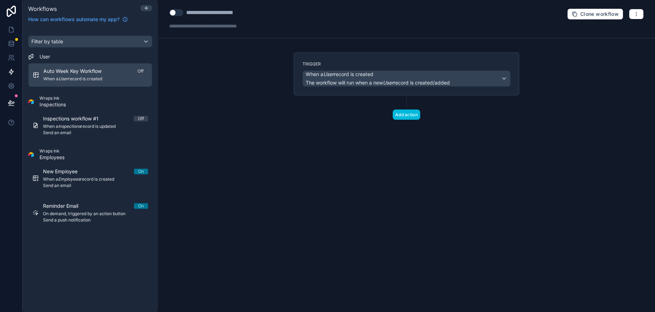
click at [413, 115] on button "Add action" at bounding box center [406, 115] width 27 height 10
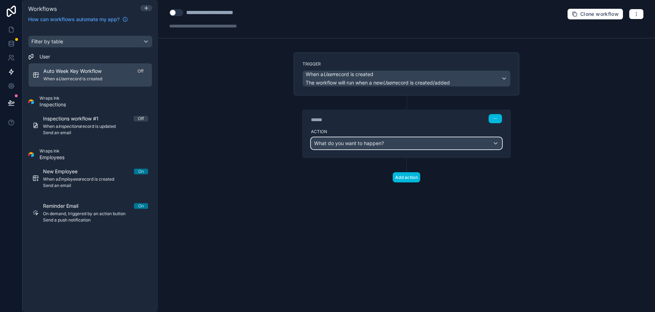
click at [434, 144] on div "What do you want to happen?" at bounding box center [406, 143] width 190 height 11
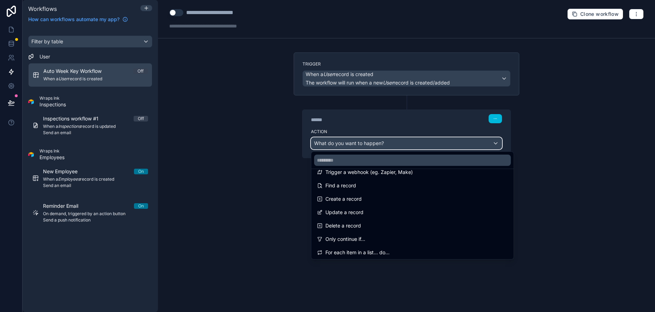
scroll to position [25, 0]
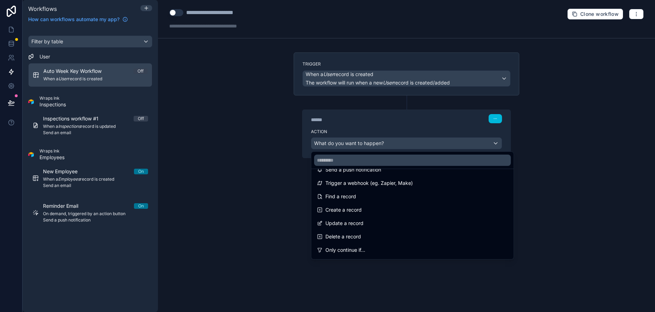
click at [388, 208] on div "Create a record" at bounding box center [412, 210] width 191 height 8
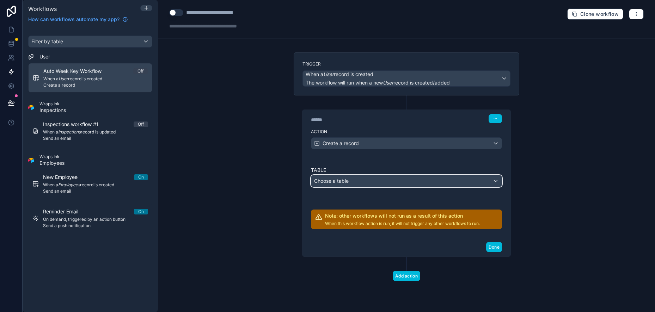
click at [468, 184] on div "Choose a table" at bounding box center [406, 181] width 190 height 11
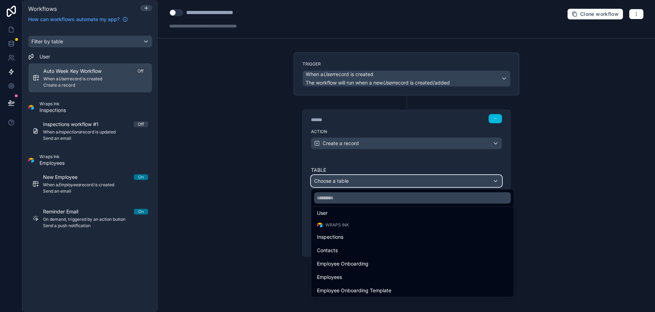
scroll to position [0, 0]
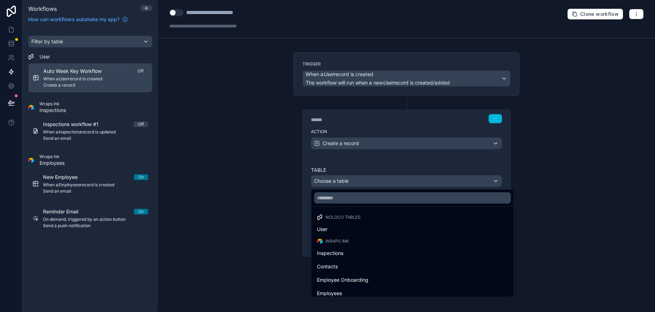
click at [570, 170] on div at bounding box center [327, 156] width 655 height 312
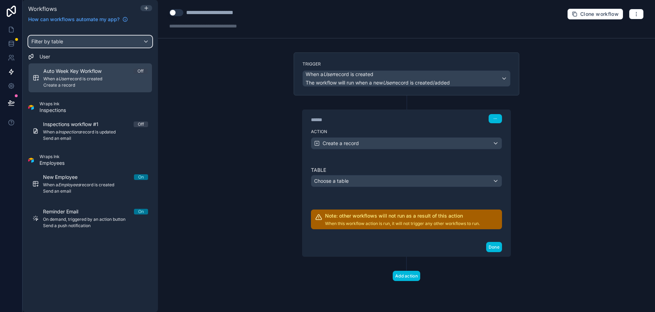
click at [97, 41] on div "Filter by table" at bounding box center [90, 41] width 123 height 11
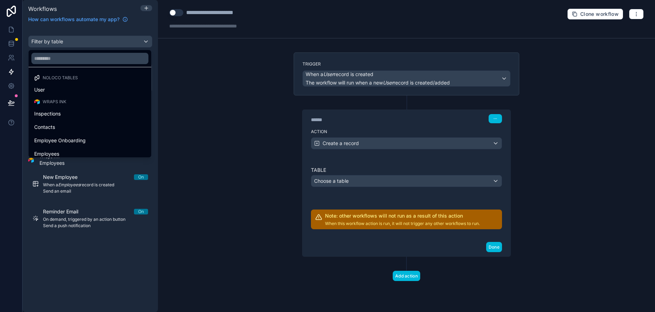
click at [87, 42] on div "scrollable content" at bounding box center [327, 156] width 655 height 312
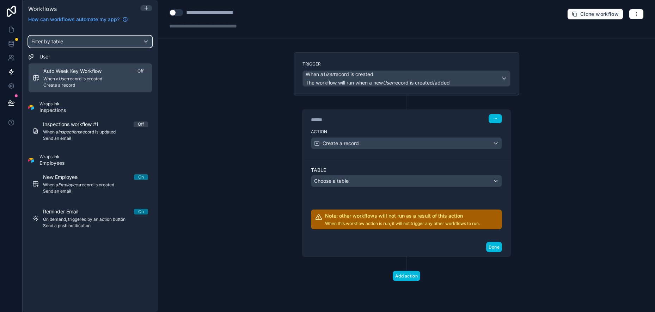
click at [57, 42] on span "Filter by table" at bounding box center [47, 41] width 32 height 6
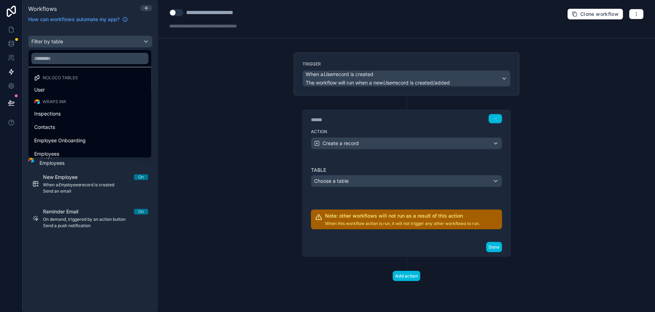
click at [57, 42] on div "scrollable content" at bounding box center [327, 156] width 655 height 312
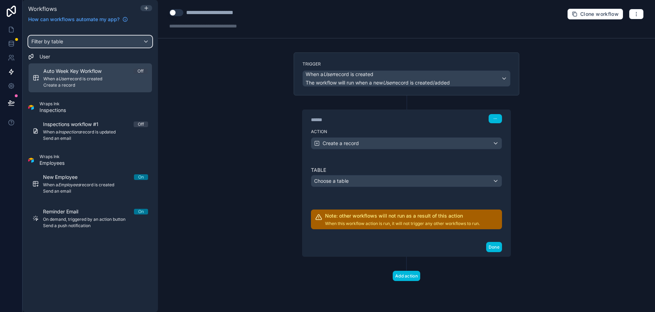
click at [144, 40] on div "Filter by table" at bounding box center [90, 41] width 123 height 11
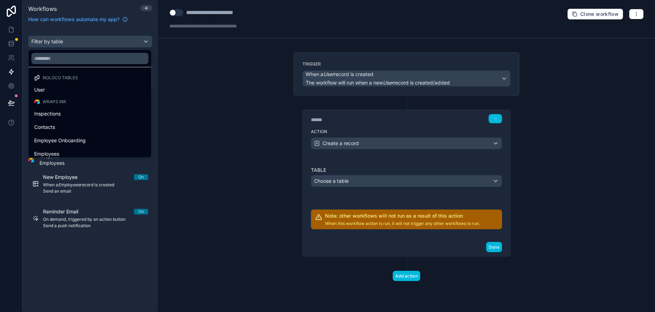
click at [144, 40] on div "scrollable content" at bounding box center [327, 156] width 655 height 312
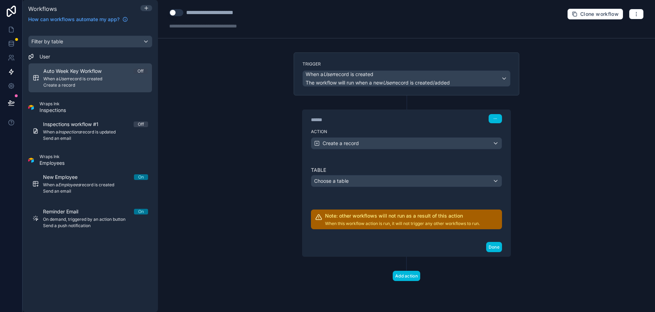
click at [144, 28] on div "Filter by table User Auto Week Key Workflow Off When a User record is created C…" at bounding box center [90, 135] width 135 height 217
click at [48, 56] on span "User" at bounding box center [44, 56] width 11 height 7
click at [132, 38] on div "Filter by table" at bounding box center [90, 41] width 123 height 11
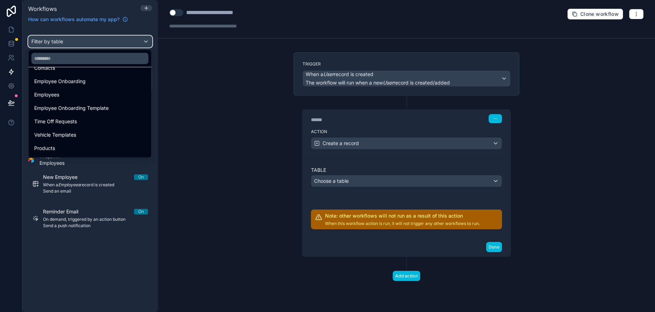
scroll to position [106, 0]
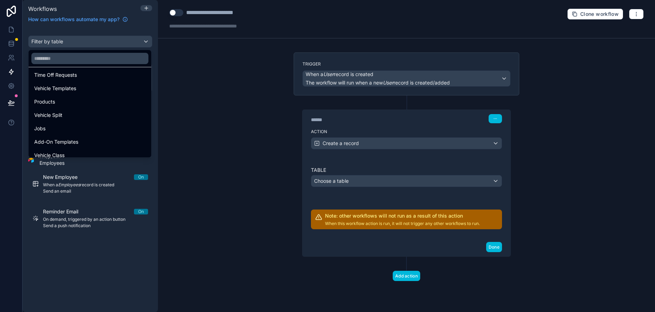
click at [147, 8] on div "scrollable content" at bounding box center [327, 156] width 655 height 312
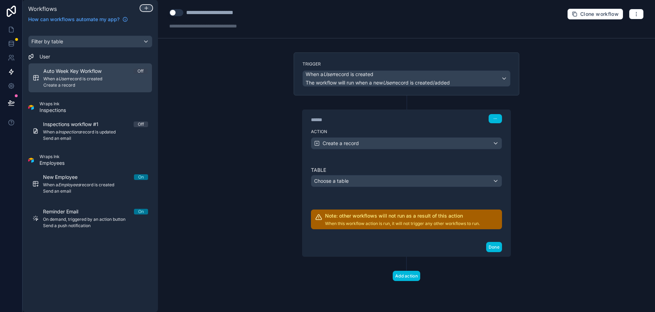
click at [146, 8] on icon at bounding box center [145, 8] width 3 height 0
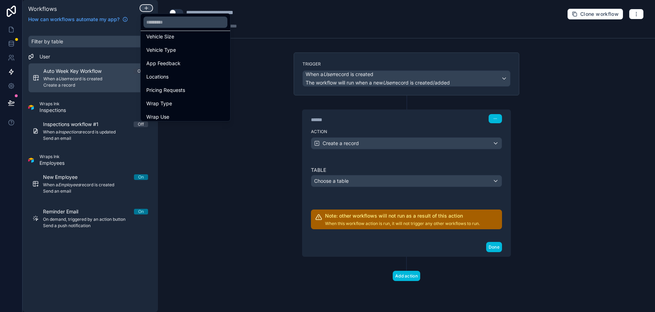
scroll to position [166, 0]
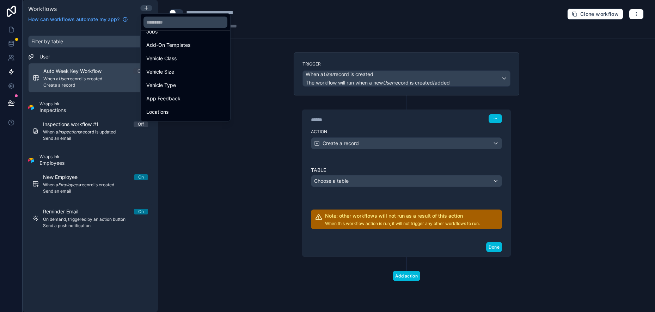
click at [164, 34] on div "Jobs" at bounding box center [185, 31] width 78 height 8
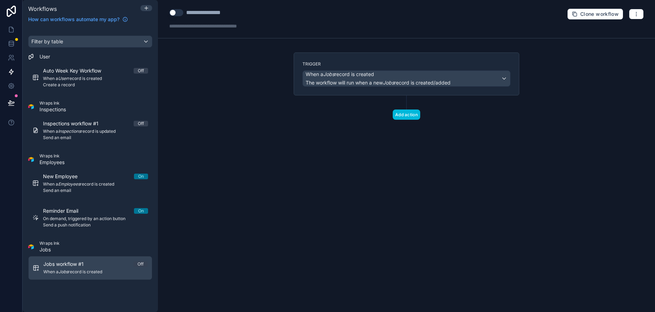
click at [401, 112] on button "Add action" at bounding box center [406, 115] width 27 height 10
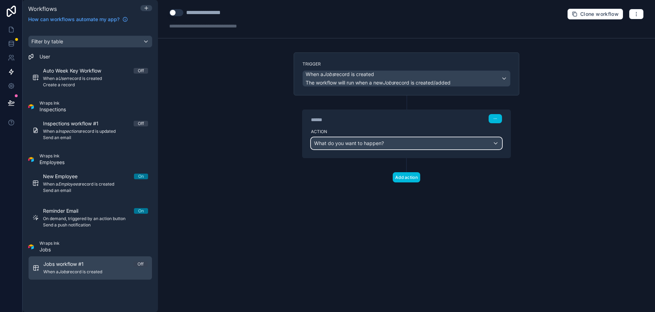
click at [402, 140] on div "What do you want to happen?" at bounding box center [406, 143] width 190 height 11
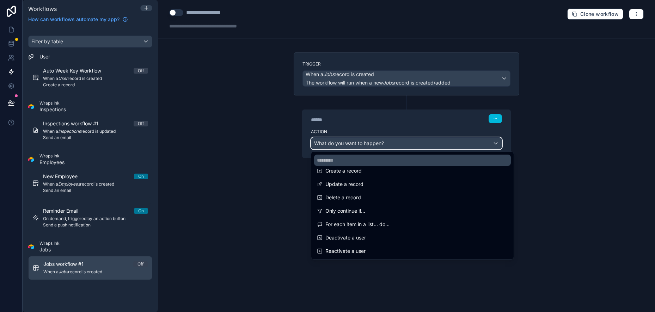
scroll to position [25, 0]
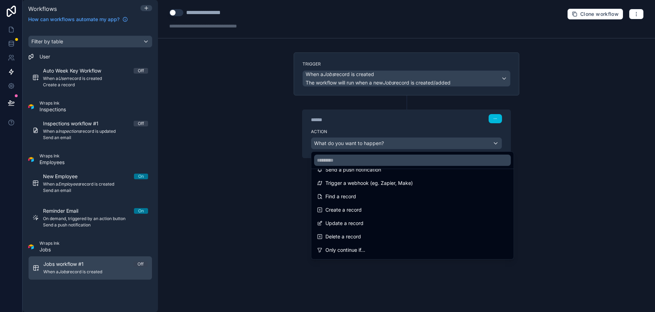
click at [361, 196] on div "Find a record" at bounding box center [412, 196] width 191 height 8
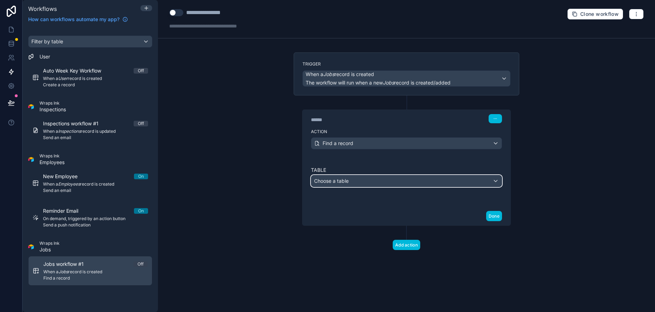
click at [412, 176] on div "Choose a table" at bounding box center [406, 181] width 190 height 11
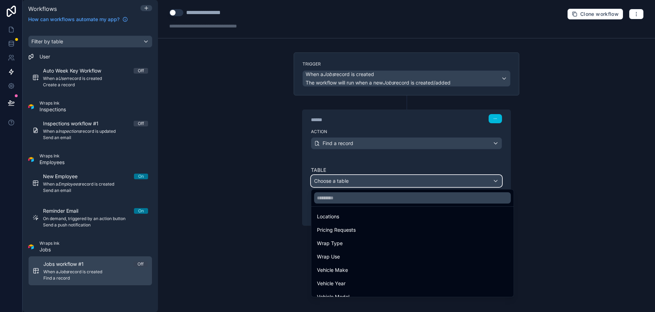
scroll to position [272, 0]
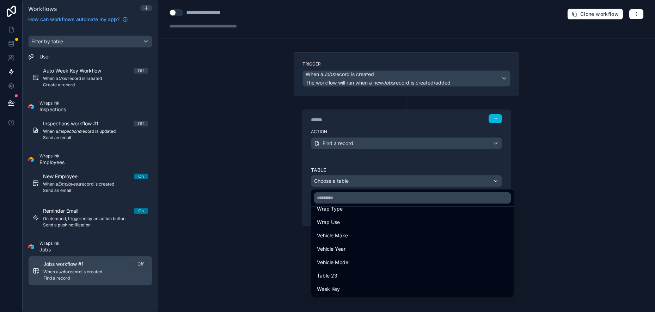
click at [374, 288] on div "Week Key" at bounding box center [412, 289] width 191 height 8
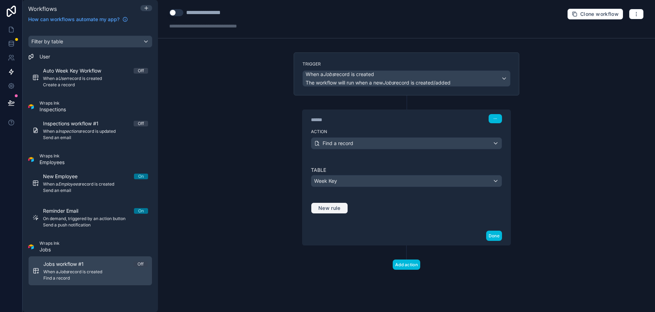
click at [338, 206] on span "New rule" at bounding box center [329, 208] width 28 height 6
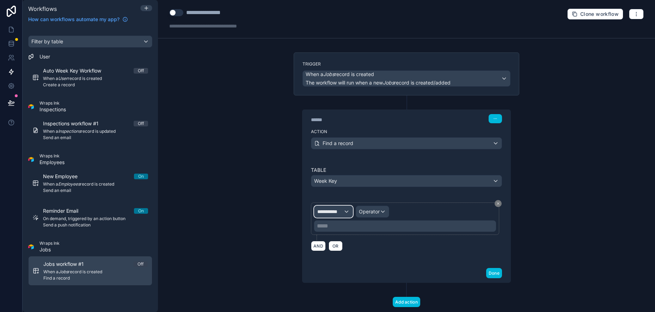
click at [343, 210] on div "**********" at bounding box center [333, 211] width 38 height 11
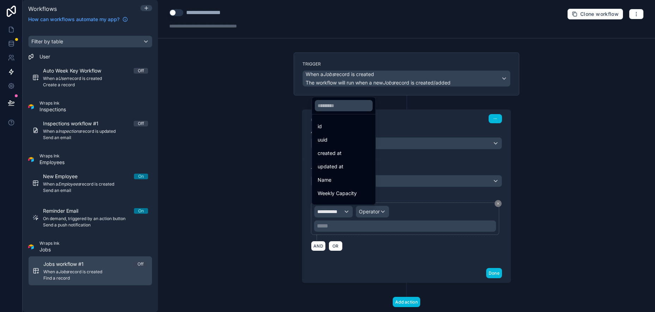
click at [346, 153] on div "created at" at bounding box center [344, 153] width 52 height 8
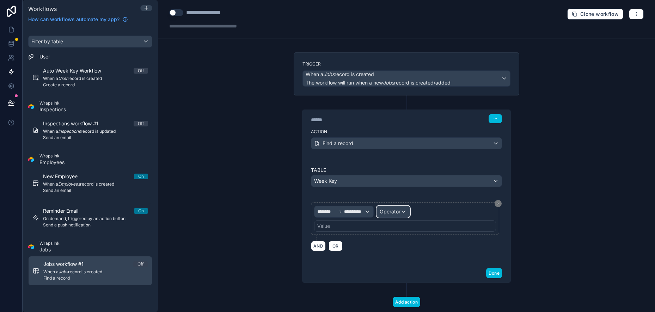
click at [400, 212] on div "Operator" at bounding box center [393, 211] width 33 height 11
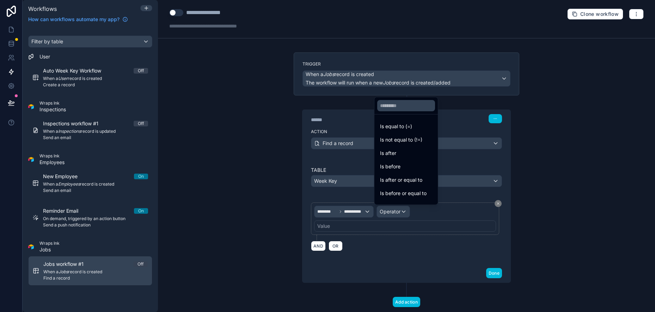
click at [394, 129] on span "Is equal to (=)" at bounding box center [396, 126] width 32 height 8
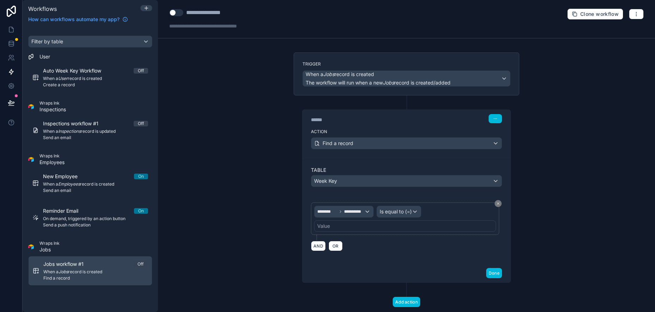
click at [388, 223] on div "Value" at bounding box center [405, 226] width 182 height 11
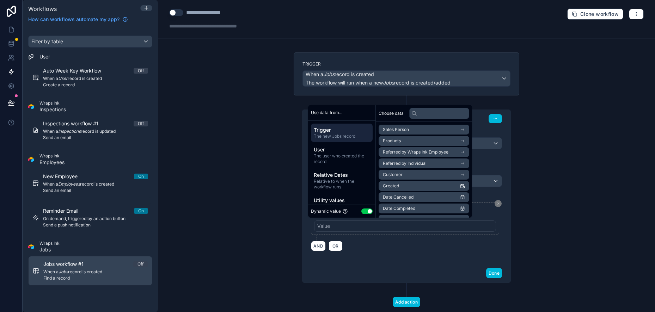
click at [374, 226] on div "Value" at bounding box center [405, 226] width 182 height 11
click at [371, 263] on div "**********" at bounding box center [406, 211] width 208 height 106
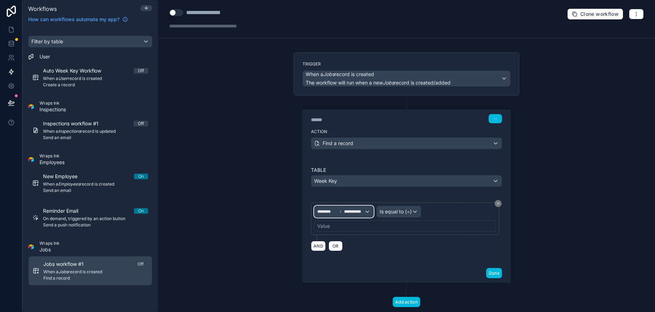
click at [364, 211] on div "**********" at bounding box center [343, 211] width 59 height 11
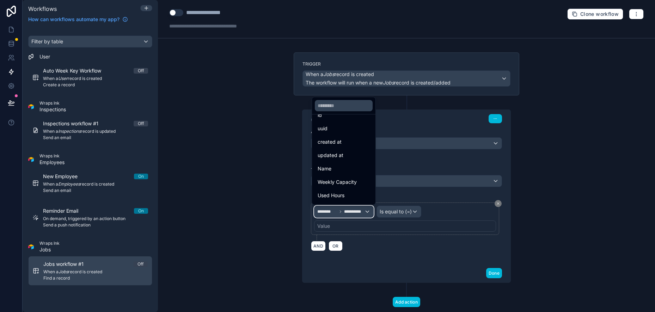
scroll to position [0, 0]
click at [361, 230] on div at bounding box center [327, 156] width 655 height 312
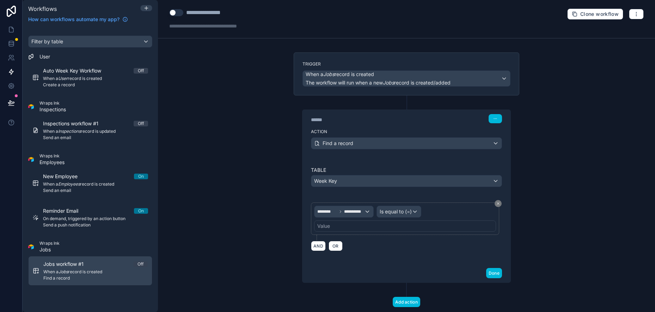
click at [497, 201] on button at bounding box center [497, 203] width 7 height 7
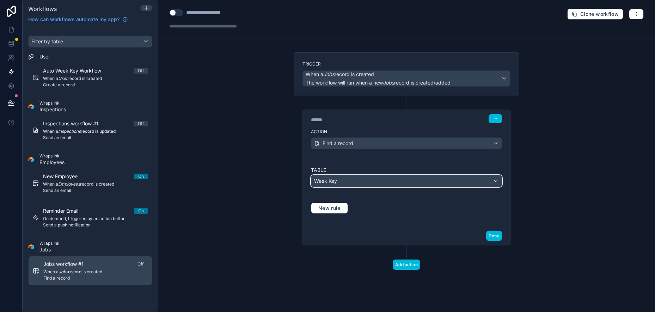
click at [494, 180] on div "Week Key" at bounding box center [406, 181] width 190 height 11
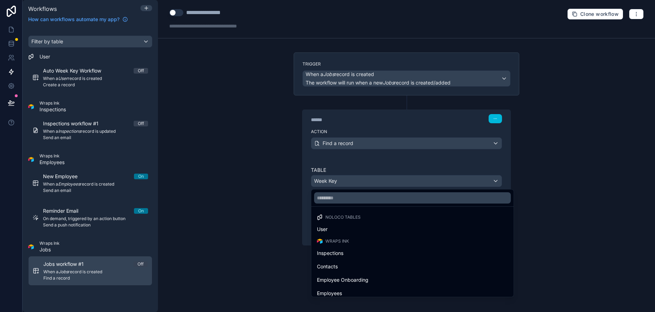
click at [494, 180] on div at bounding box center [327, 156] width 655 height 312
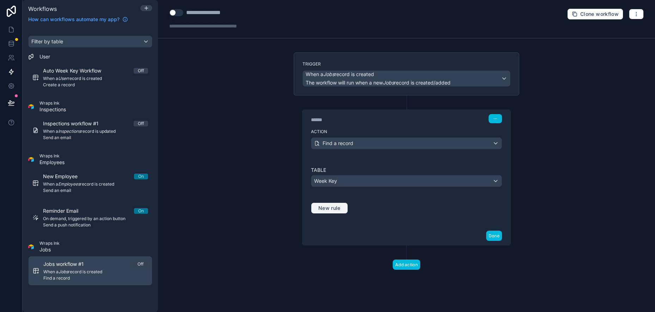
click at [328, 208] on span "New rule" at bounding box center [329, 208] width 28 height 6
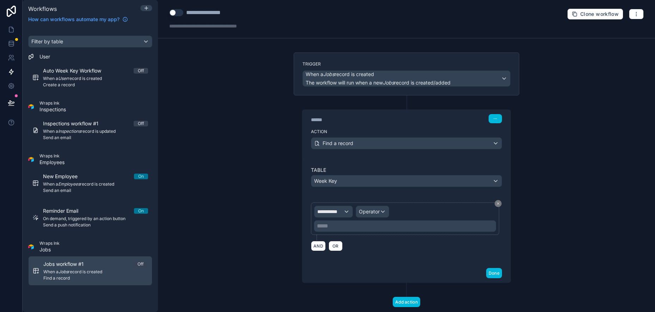
click at [342, 223] on p "***** ﻿" at bounding box center [406, 226] width 178 height 8
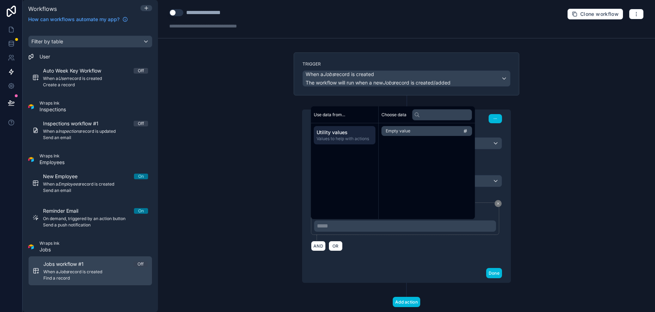
click at [384, 250] on div "AND OR" at bounding box center [406, 246] width 191 height 11
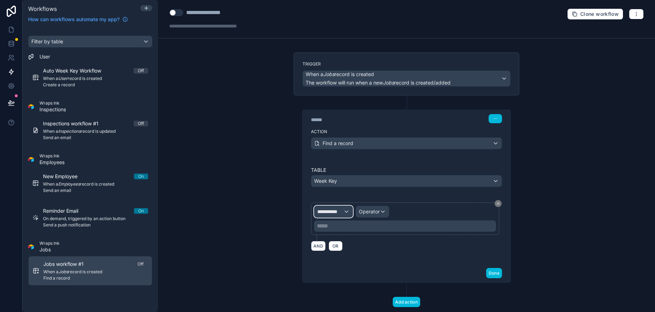
click at [345, 212] on div "**********" at bounding box center [333, 211] width 38 height 11
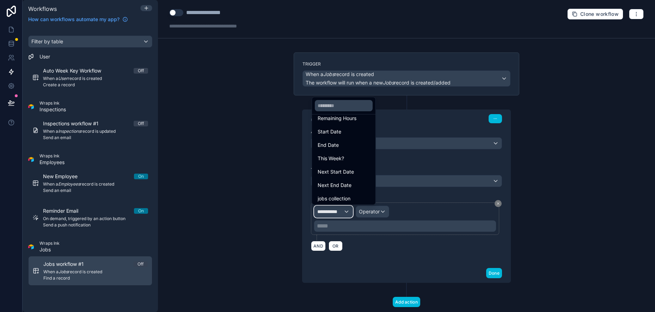
scroll to position [117, 0]
click at [411, 253] on div at bounding box center [327, 156] width 655 height 312
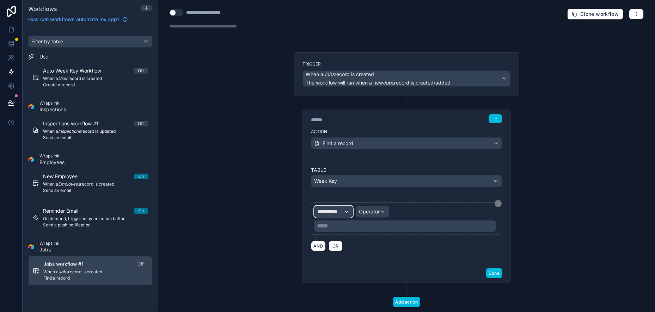
click at [344, 211] on div "**********" at bounding box center [333, 211] width 38 height 11
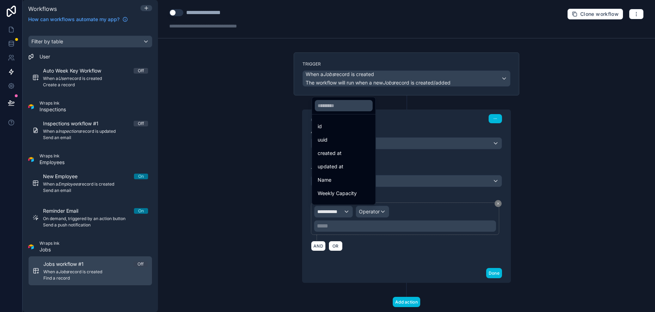
click at [357, 254] on div at bounding box center [327, 156] width 655 height 312
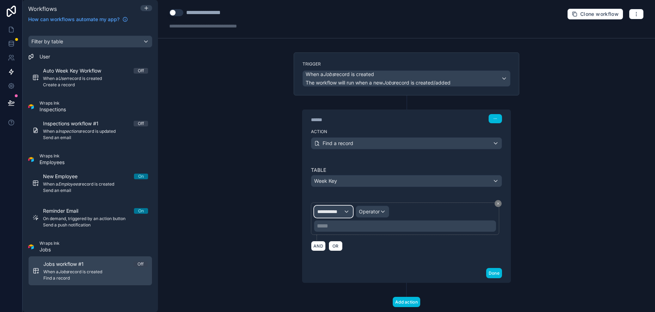
click at [345, 211] on div "**********" at bounding box center [333, 211] width 38 height 11
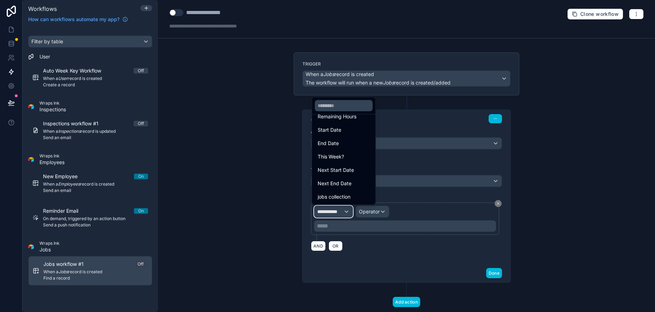
scroll to position [47, 0]
click at [353, 152] on div "Weekly Capacity" at bounding box center [343, 147] width 61 height 13
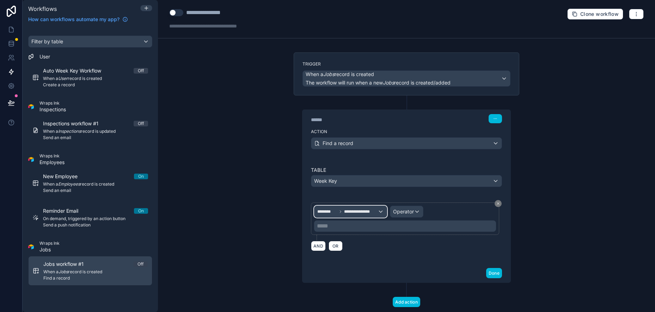
click at [380, 211] on div "**********" at bounding box center [350, 211] width 72 height 11
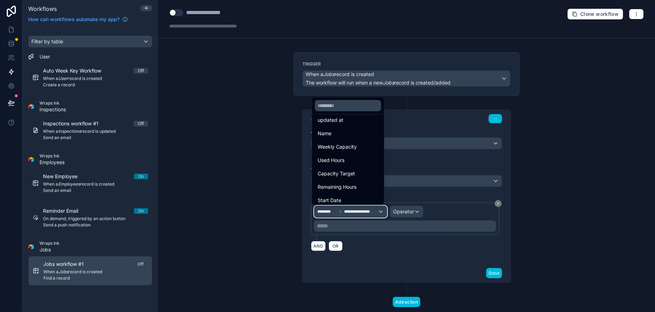
scroll to position [0, 0]
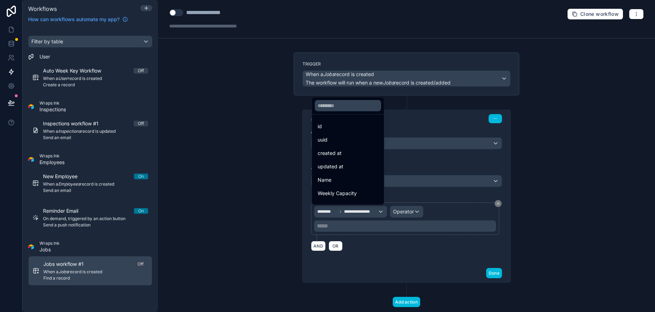
click at [425, 257] on div at bounding box center [327, 156] width 655 height 312
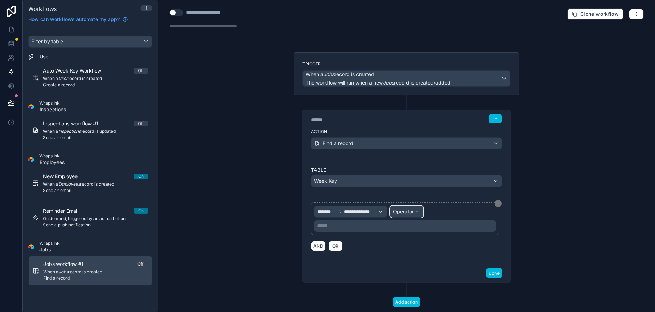
click at [413, 211] on div "Operator" at bounding box center [406, 211] width 33 height 11
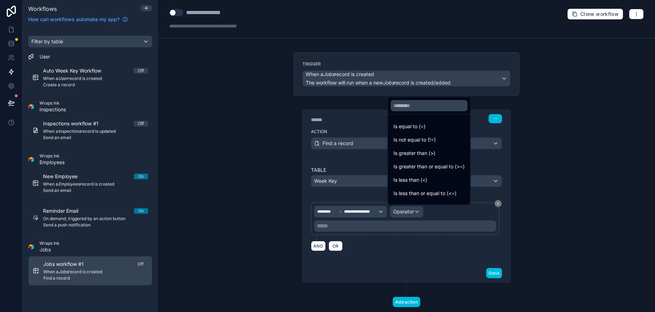
click at [412, 125] on span "Is equal to (=)" at bounding box center [409, 126] width 32 height 8
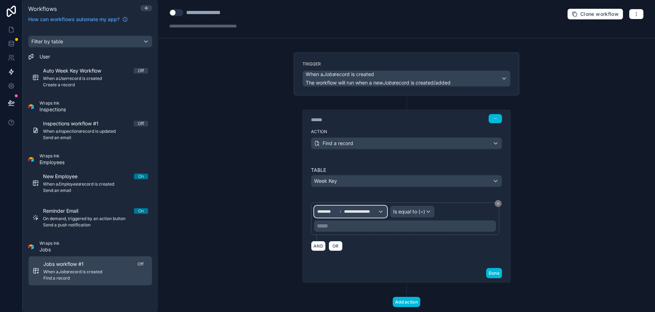
click at [378, 211] on div "**********" at bounding box center [350, 211] width 72 height 11
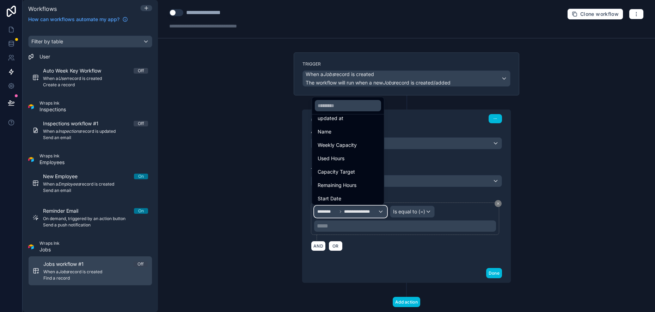
scroll to position [117, 0]
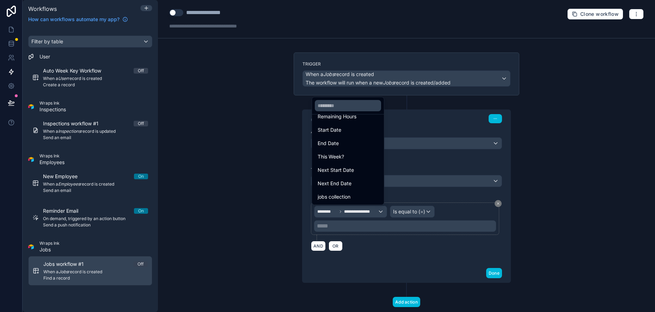
click at [558, 143] on div at bounding box center [327, 156] width 655 height 312
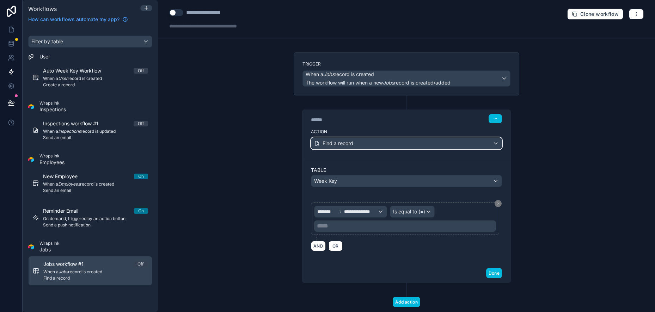
click at [387, 143] on div "Find a record" at bounding box center [406, 143] width 190 height 11
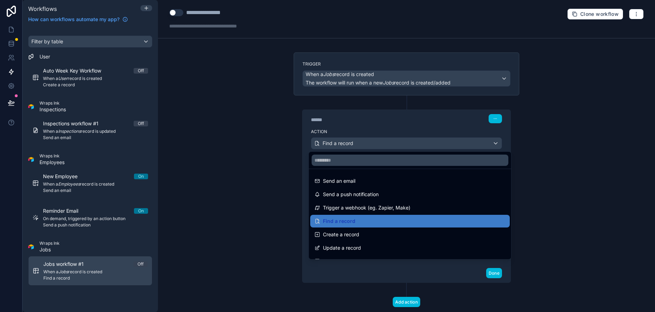
click at [381, 218] on div "Find a record" at bounding box center [409, 221] width 191 height 8
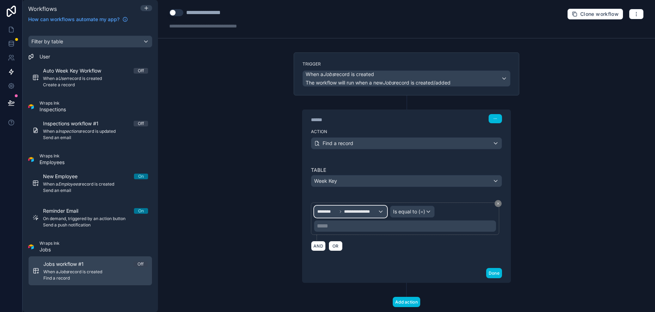
click at [378, 212] on div "**********" at bounding box center [350, 211] width 72 height 11
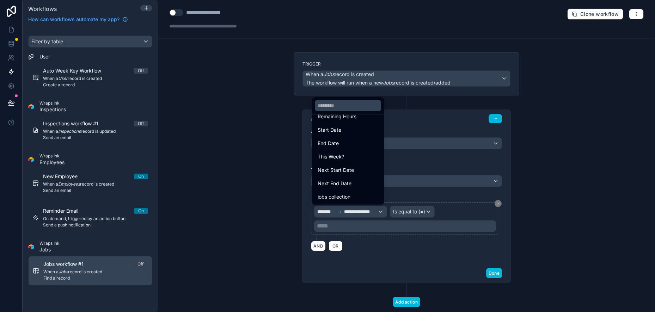
scroll to position [90, 0]
click at [12, 99] on div at bounding box center [327, 156] width 655 height 312
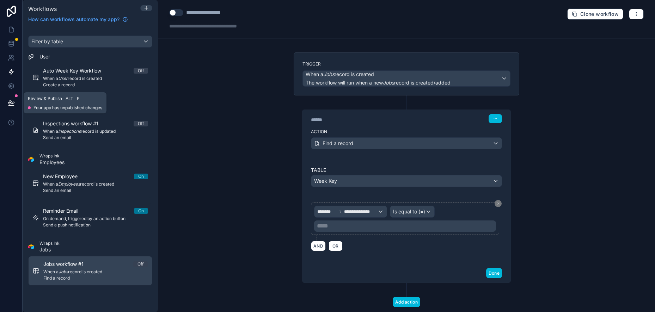
click at [38, 107] on span "Your app has unpublished changes" at bounding box center [67, 108] width 69 height 6
click at [12, 97] on button at bounding box center [12, 103] width 16 height 20
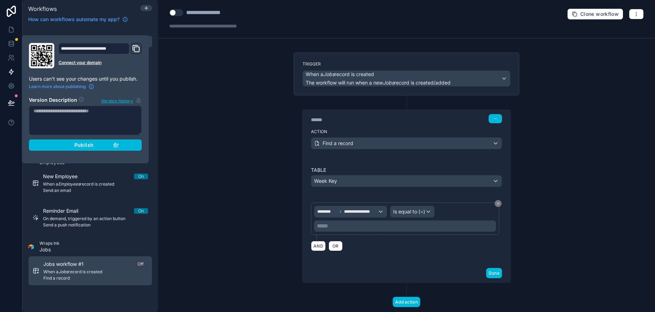
click at [64, 149] on button "Publish" at bounding box center [85, 145] width 113 height 11
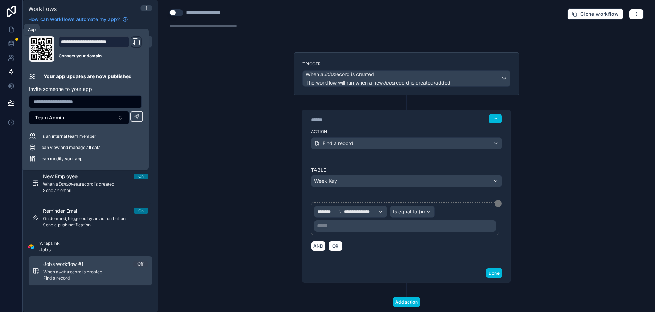
click at [11, 31] on icon at bounding box center [11, 29] width 7 height 7
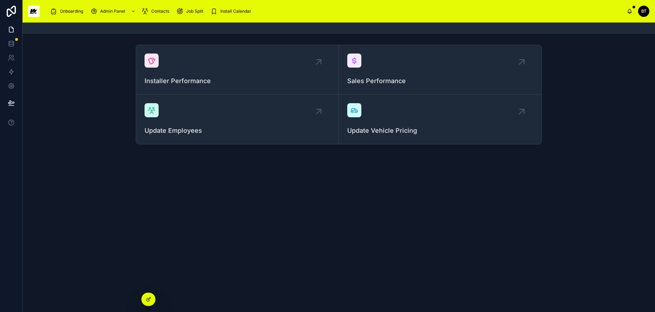
click at [229, 10] on span "Install Calendar" at bounding box center [235, 11] width 31 height 6
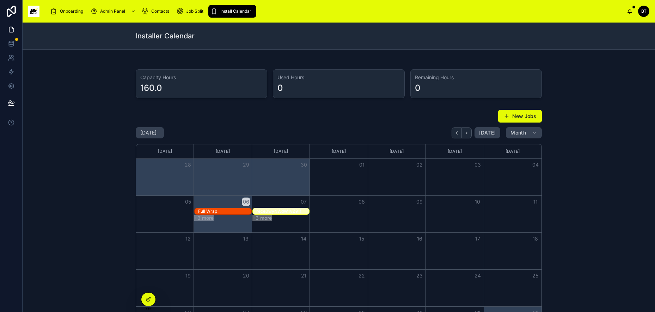
click at [227, 209] on div "Full Wrap" at bounding box center [224, 212] width 53 height 6
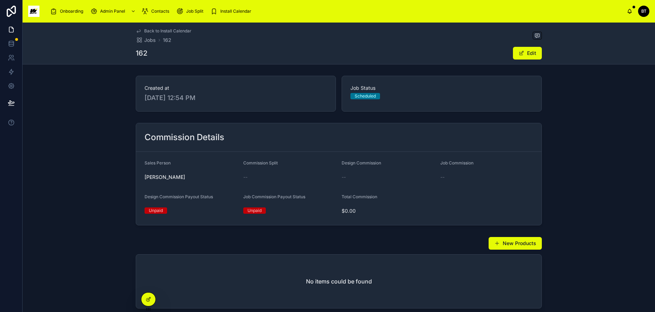
click at [228, 7] on div "Install Calendar" at bounding box center [232, 11] width 44 height 11
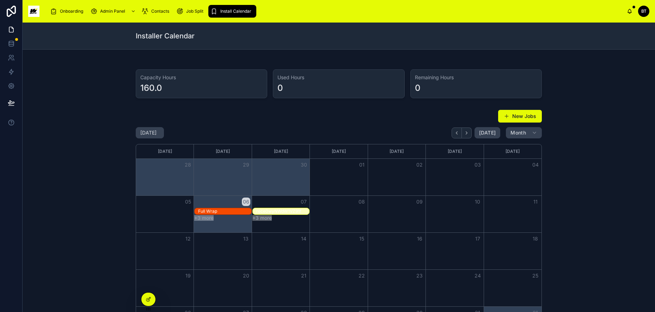
click at [195, 218] on button "+3 more" at bounding box center [203, 218] width 19 height 6
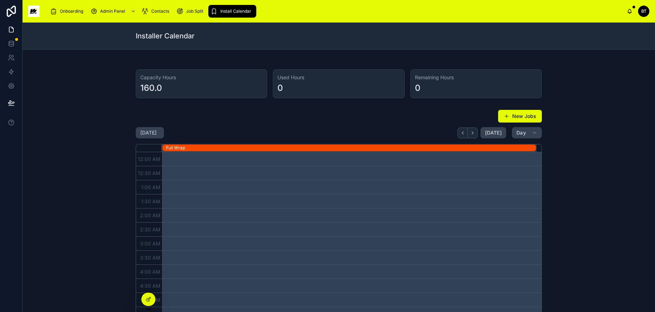
click at [385, 148] on div "Full Wrap" at bounding box center [351, 148] width 370 height 6
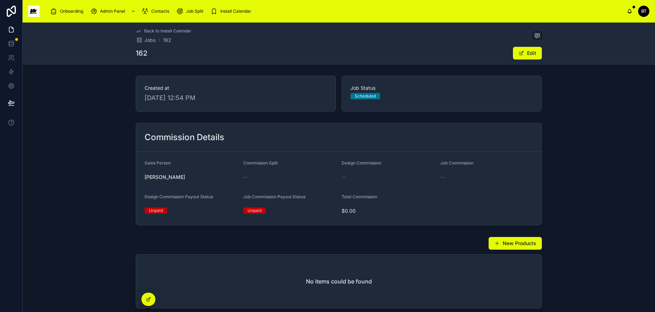
click at [148, 56] on div "162 Edit" at bounding box center [339, 53] width 406 height 13
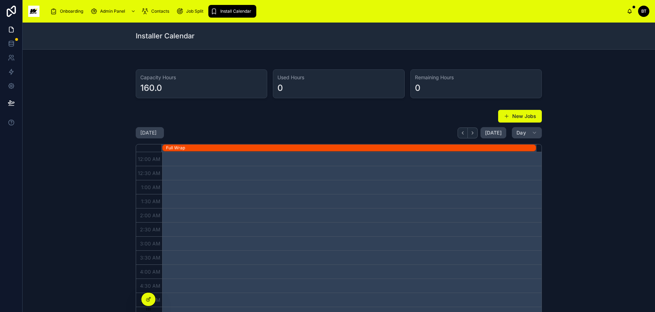
click at [504, 112] on button "New Jobs" at bounding box center [520, 116] width 44 height 13
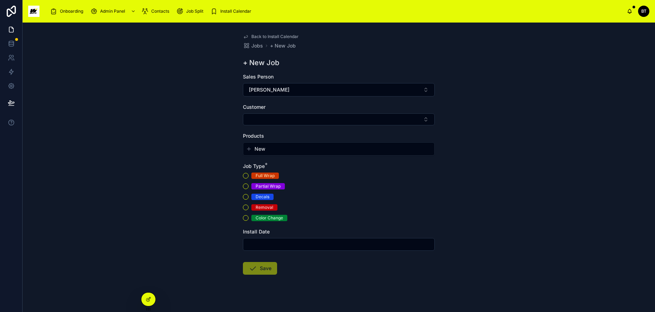
click at [266, 174] on div "Full Wrap" at bounding box center [265, 176] width 19 height 6
click at [248, 174] on button "Full Wrap" at bounding box center [246, 176] width 6 height 6
click at [315, 114] on button "Select Button" at bounding box center [339, 119] width 192 height 12
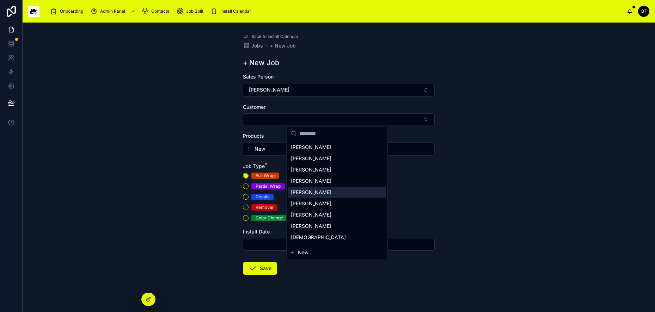
click at [298, 190] on span "Bob Scribner" at bounding box center [311, 192] width 41 height 7
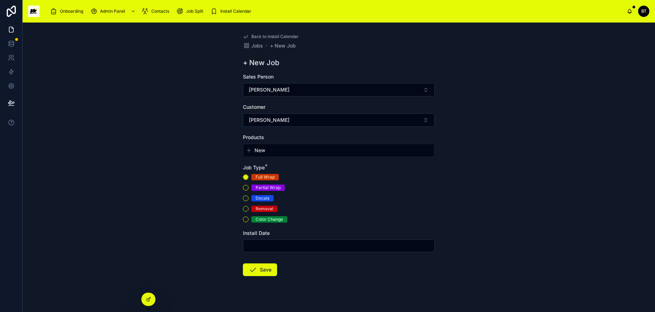
click at [293, 243] on input "text" at bounding box center [338, 246] width 191 height 10
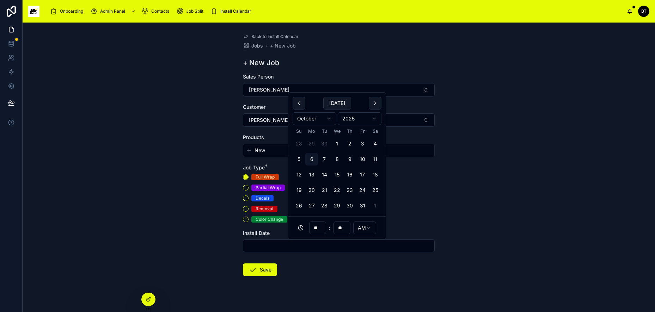
click at [321, 157] on button "7" at bounding box center [324, 159] width 13 height 13
type input "**********"
click at [258, 272] on button "Save" at bounding box center [260, 270] width 34 height 13
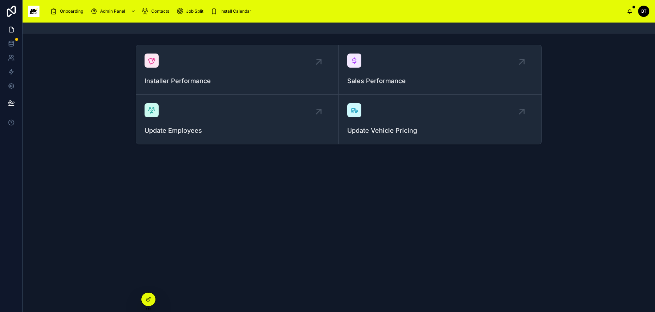
click at [238, 10] on span "Install Calendar" at bounding box center [235, 11] width 31 height 6
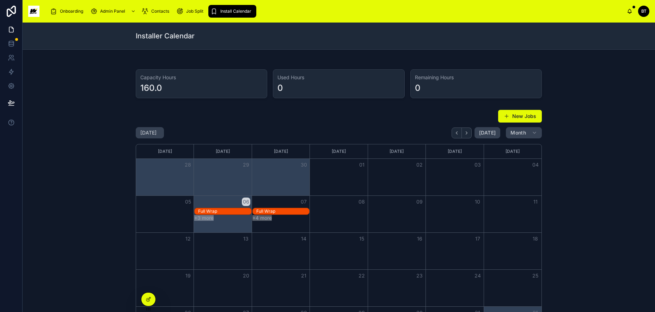
click at [302, 85] on div "0" at bounding box center [338, 87] width 122 height 11
click at [279, 86] on div "0" at bounding box center [280, 87] width 6 height 11
click at [224, 88] on div "160.0" at bounding box center [201, 87] width 122 height 11
